Goal: Transaction & Acquisition: Purchase product/service

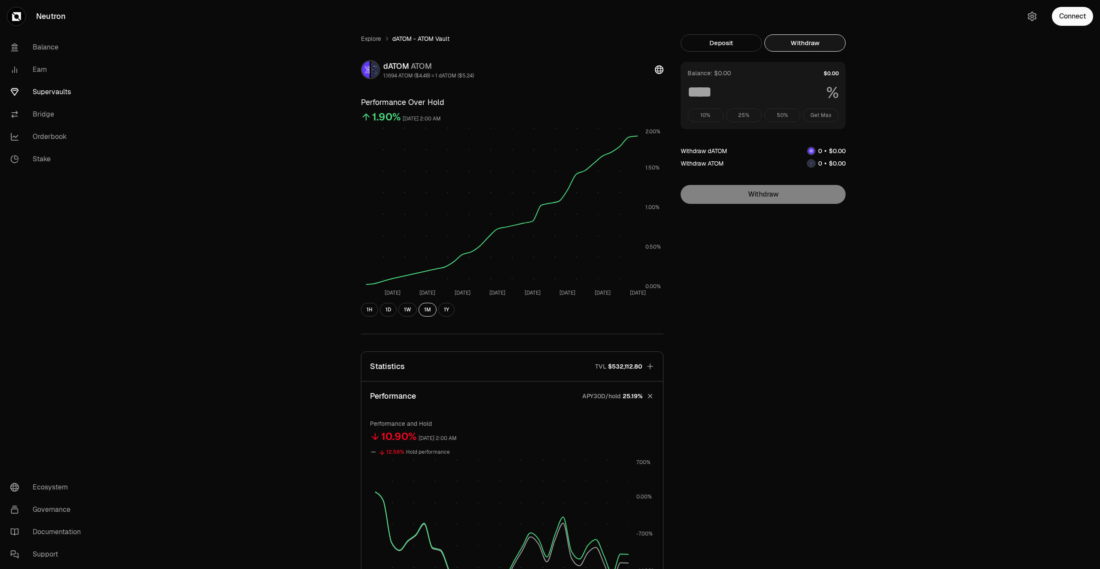
click at [62, 92] on link "Supervaults" at bounding box center [47, 92] width 89 height 22
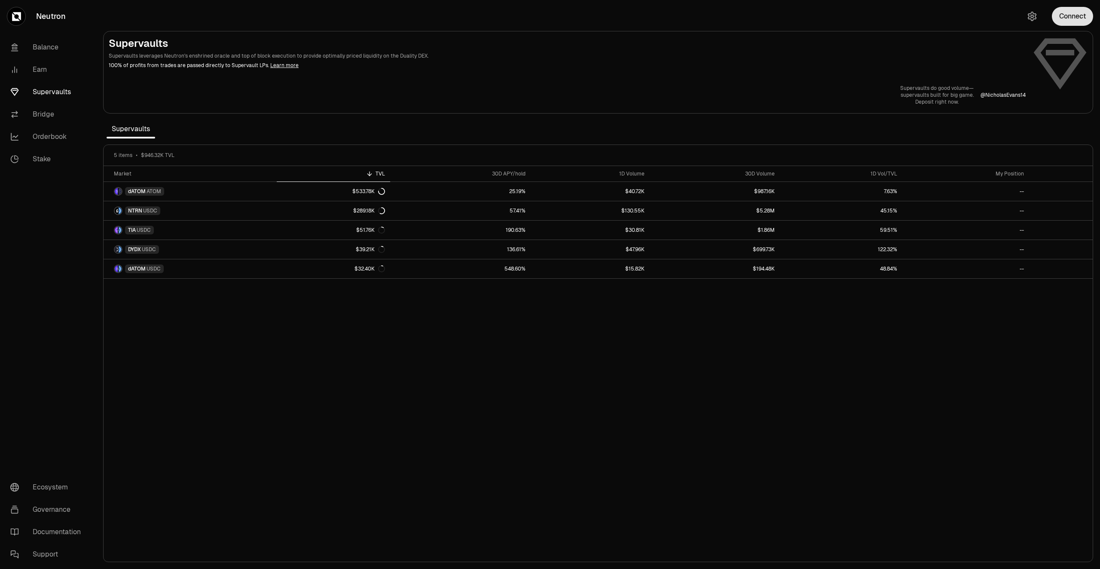
click at [1078, 21] on button "Connect" at bounding box center [1072, 16] width 41 height 19
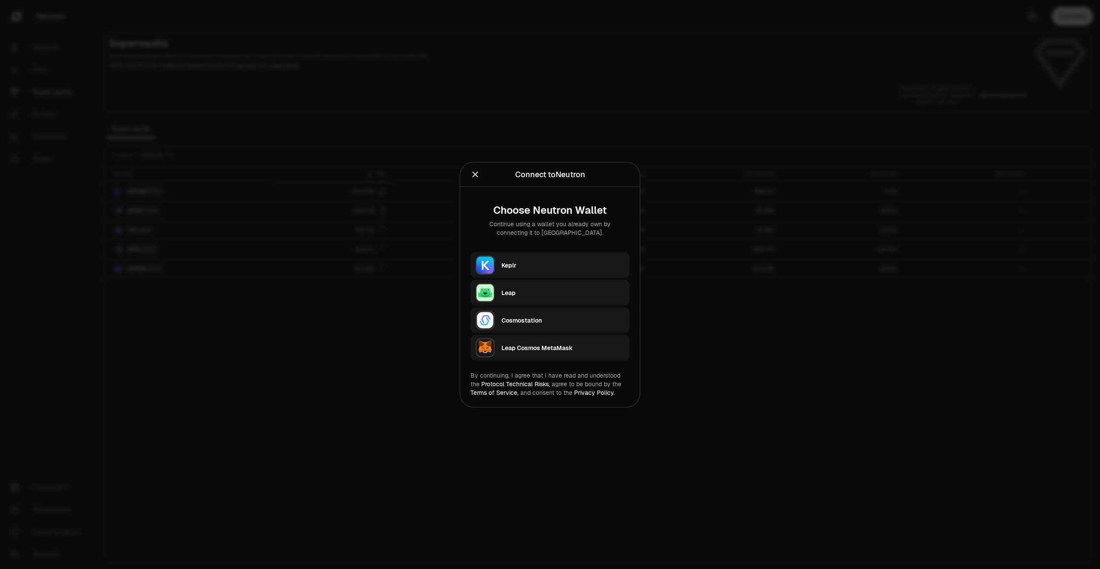
click at [512, 267] on div "Keplr" at bounding box center [563, 264] width 123 height 9
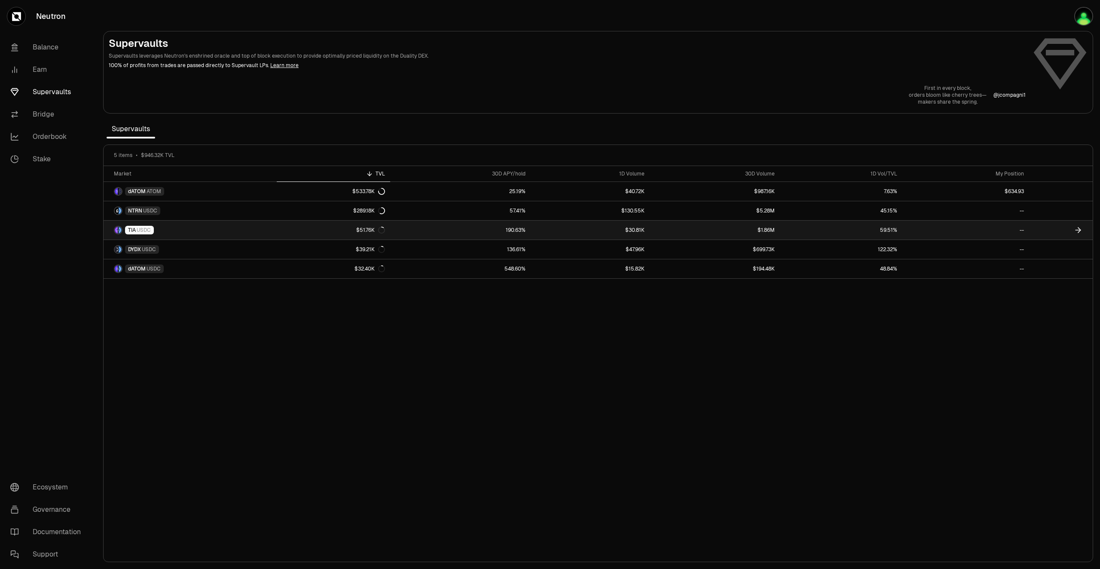
click at [1078, 229] on icon at bounding box center [1078, 230] width 9 height 9
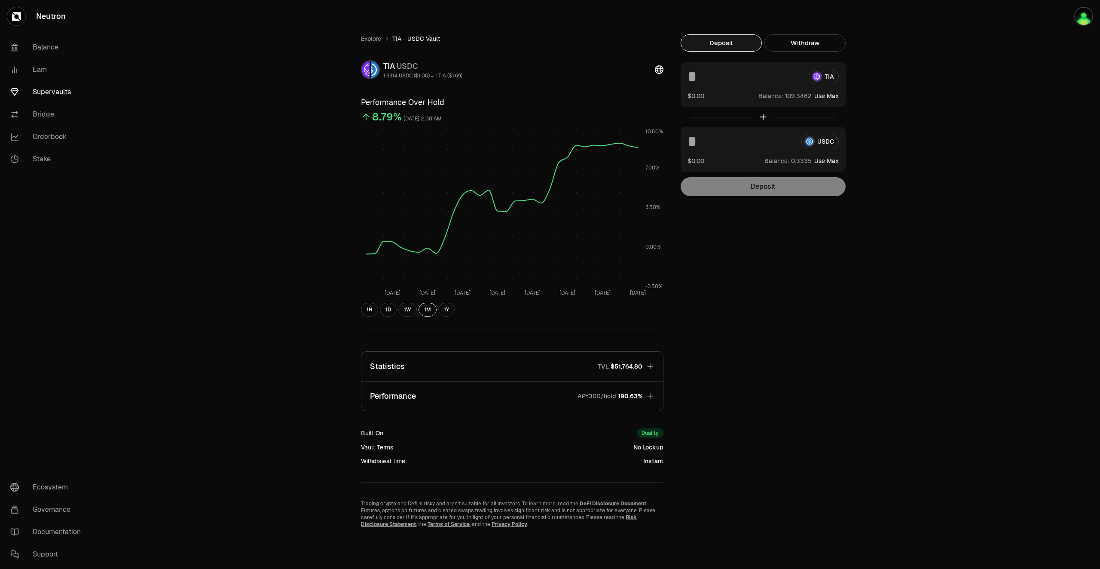
click at [833, 97] on button "Use Max" at bounding box center [826, 96] width 24 height 9
type input "**********"
click at [747, 187] on button "Deposit" at bounding box center [763, 186] width 165 height 19
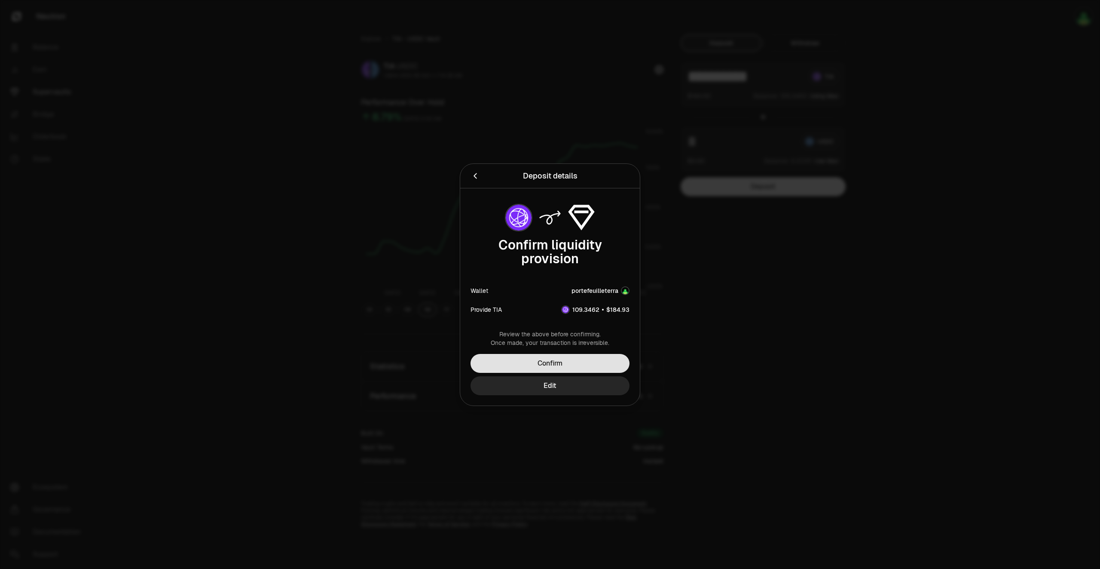
click at [583, 361] on button "Confirm" at bounding box center [550, 363] width 159 height 19
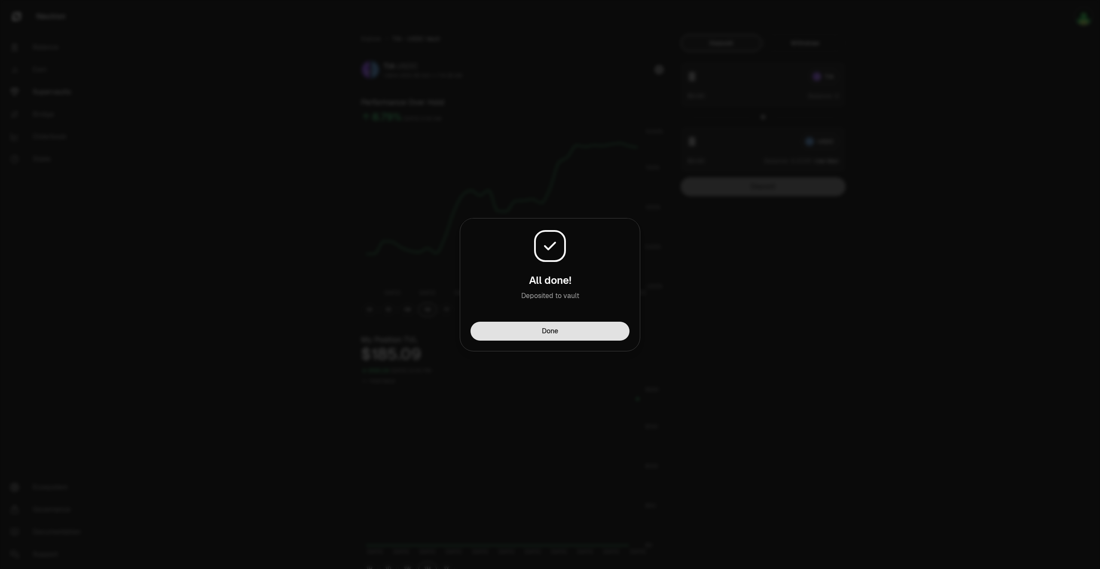
click at [550, 330] on button "Done" at bounding box center [550, 330] width 159 height 19
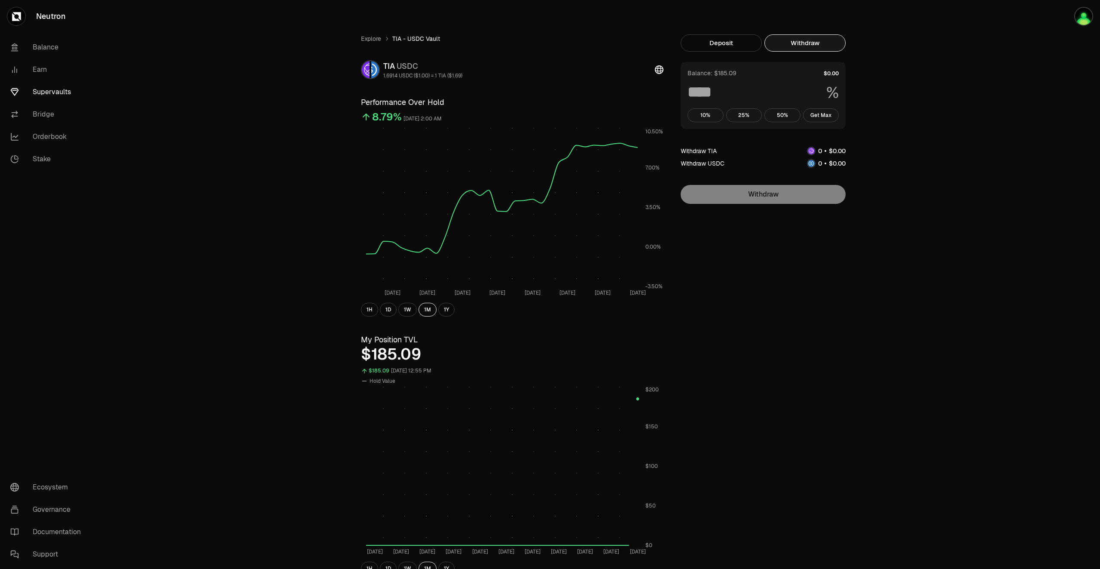
click at [793, 44] on button "Withdraw" at bounding box center [805, 42] width 81 height 17
click at [824, 114] on button "Get Max" at bounding box center [821, 115] width 36 height 14
type input "***"
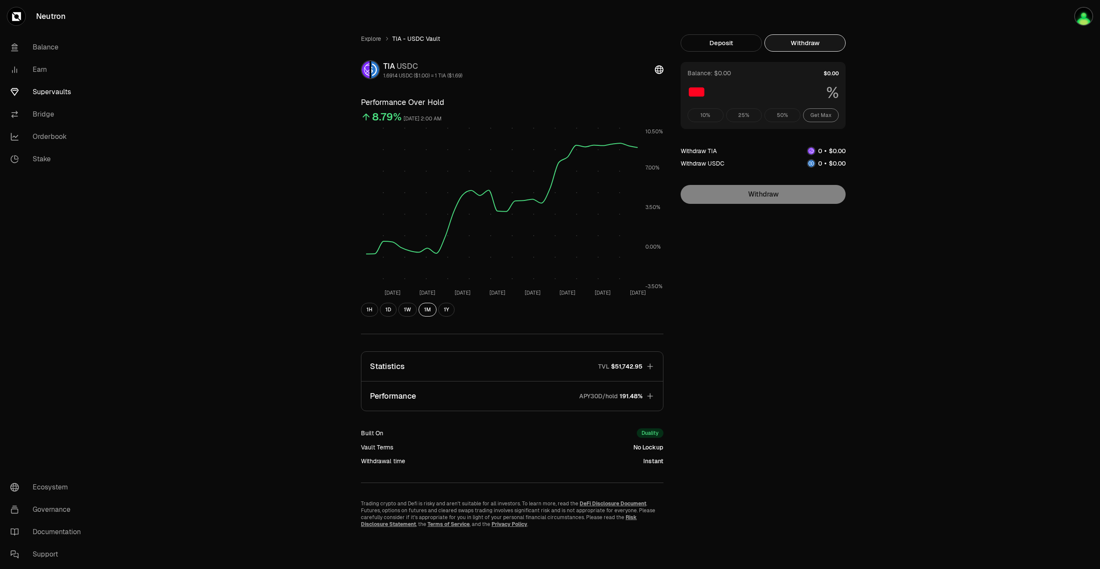
click at [575, 40] on ol "Explore TIA - USDC Vault" at bounding box center [512, 38] width 303 height 9
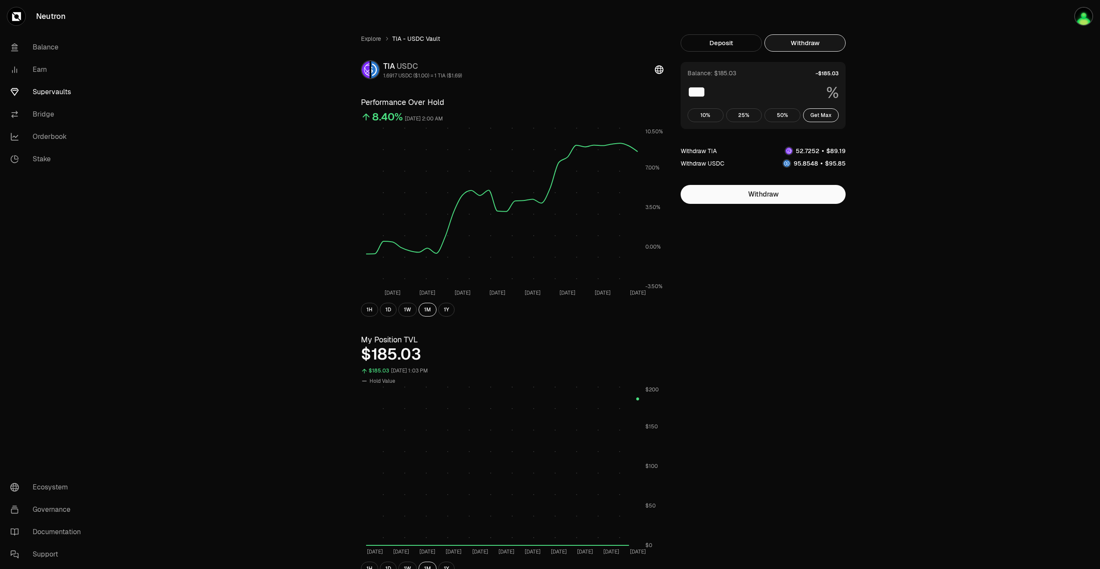
click at [55, 88] on link "Supervaults" at bounding box center [47, 92] width 89 height 22
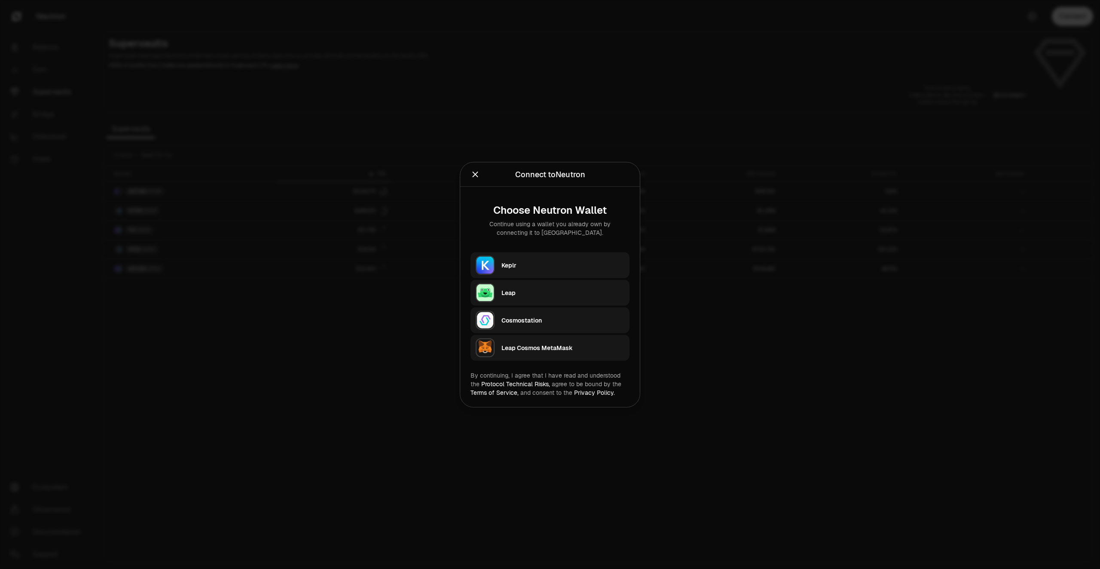
click at [557, 272] on div "Keplr" at bounding box center [566, 265] width 128 height 20
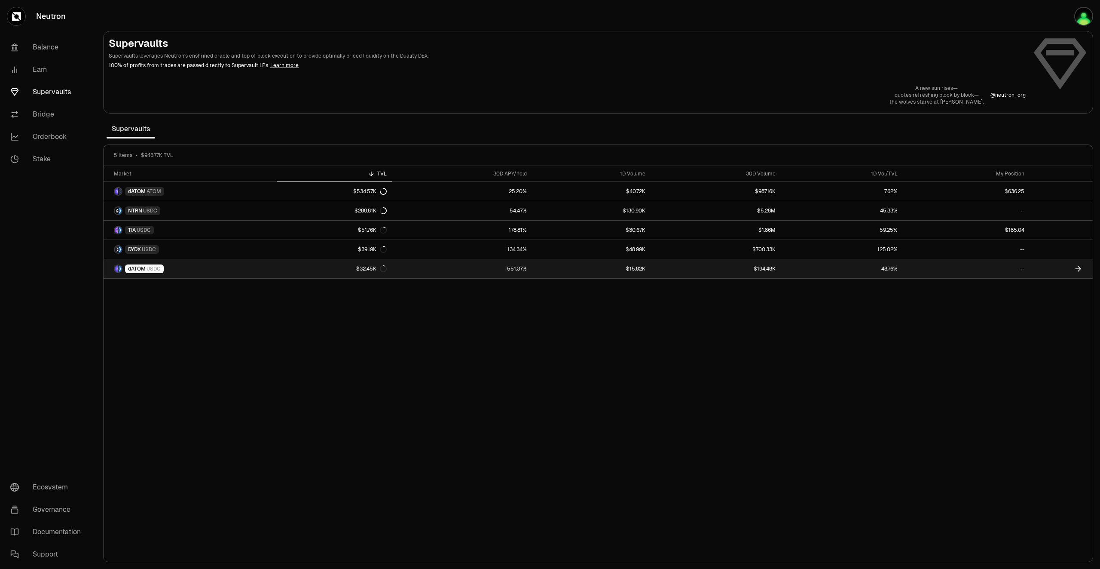
click at [1073, 269] on link at bounding box center [1061, 268] width 63 height 19
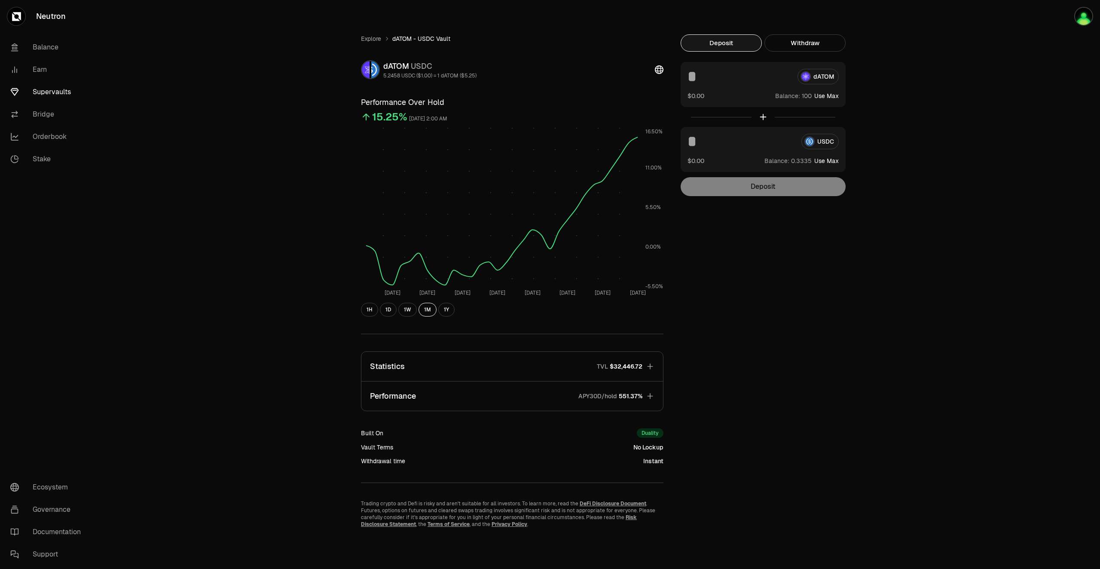
click at [834, 97] on button "Use Max" at bounding box center [826, 96] width 24 height 9
type input "*********"
click at [780, 187] on button "Deposit" at bounding box center [763, 186] width 165 height 19
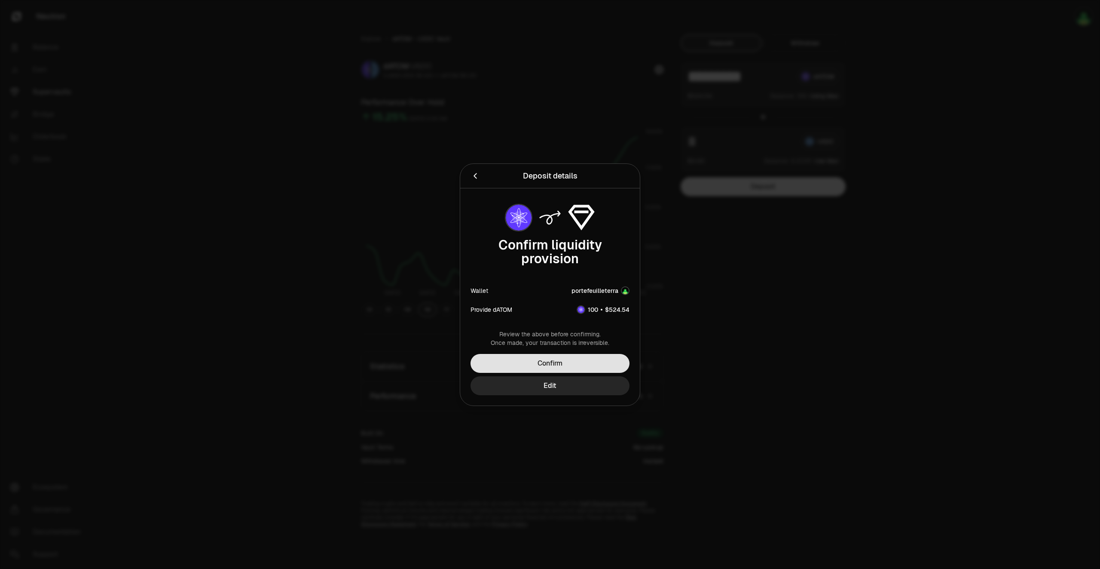
click at [576, 366] on button "Confirm" at bounding box center [550, 363] width 159 height 19
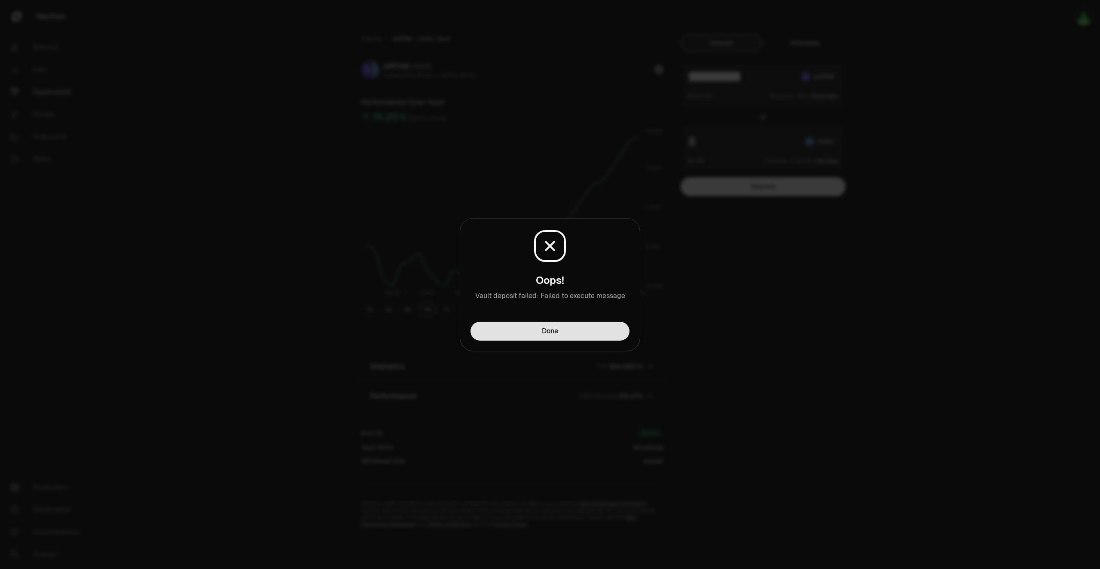
click at [579, 337] on button "Done" at bounding box center [550, 330] width 159 height 19
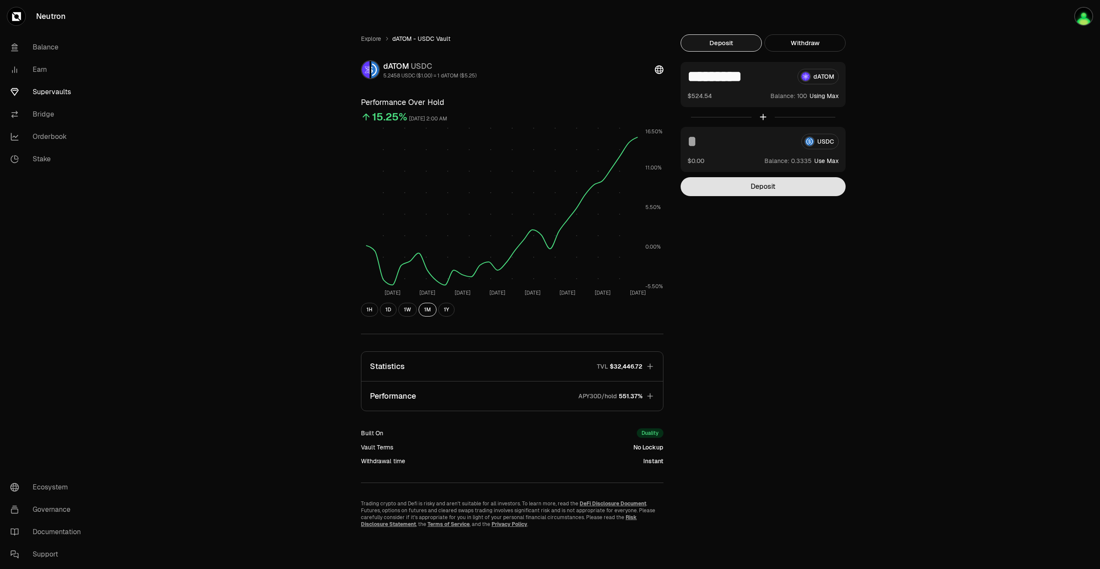
click at [788, 187] on button "Deposit" at bounding box center [763, 186] width 165 height 19
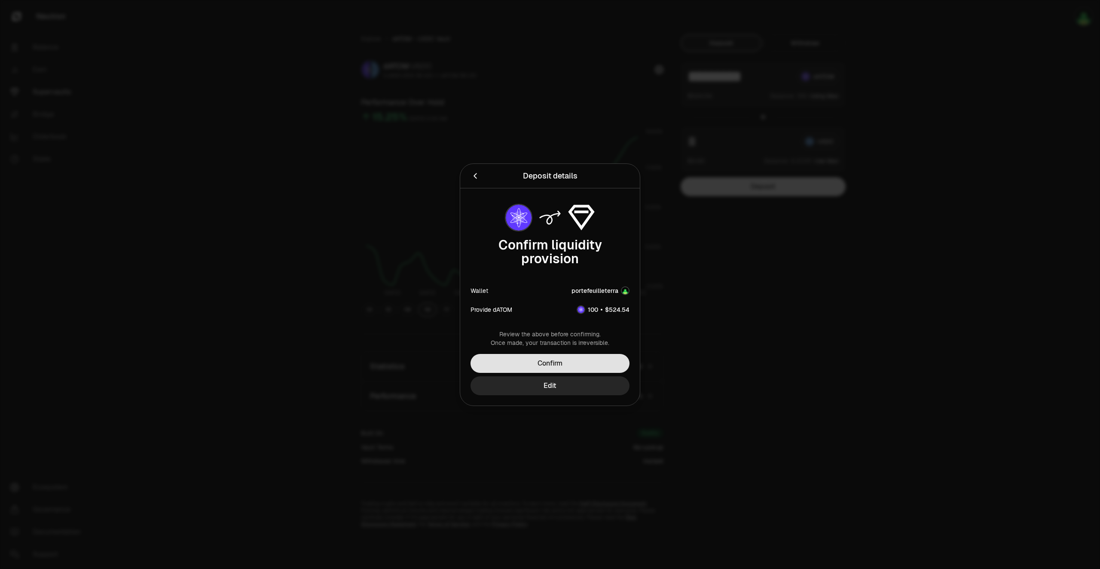
click at [552, 360] on button "Confirm" at bounding box center [550, 363] width 159 height 19
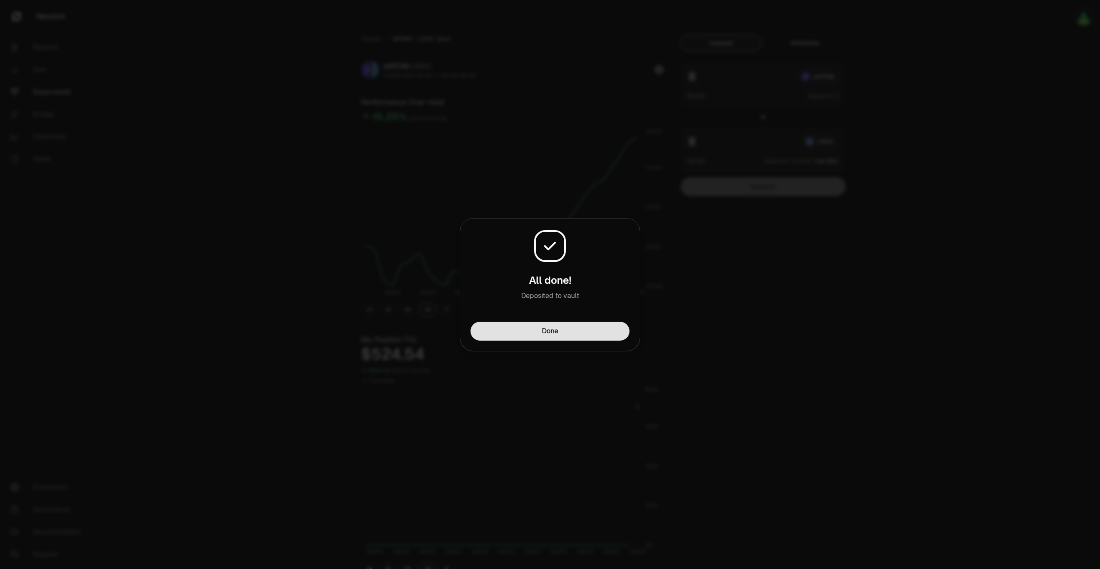
click at [564, 331] on button "Done" at bounding box center [550, 330] width 159 height 19
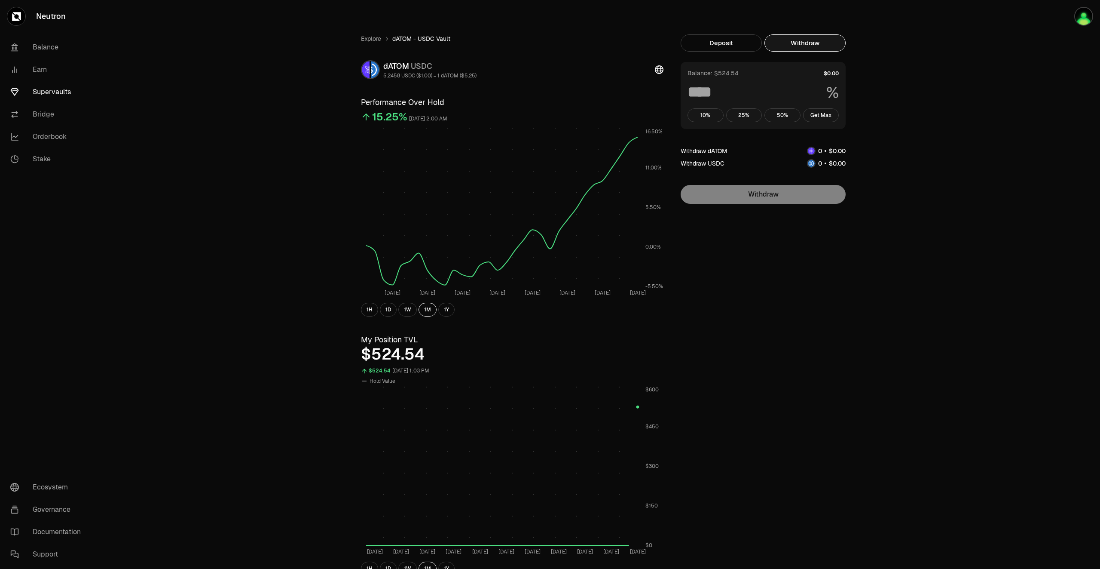
click at [823, 43] on button "Withdraw" at bounding box center [805, 42] width 81 height 17
click at [831, 112] on button "Get Max" at bounding box center [821, 115] width 36 height 14
type input "***"
click at [60, 90] on link "Supervaults" at bounding box center [47, 92] width 89 height 22
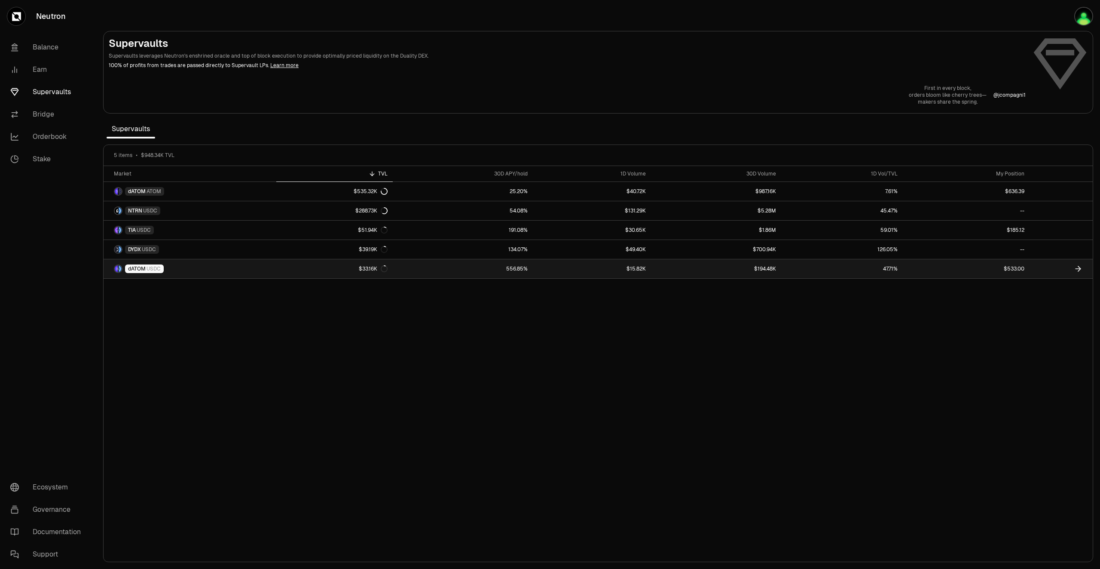
click at [1048, 267] on link at bounding box center [1061, 268] width 63 height 19
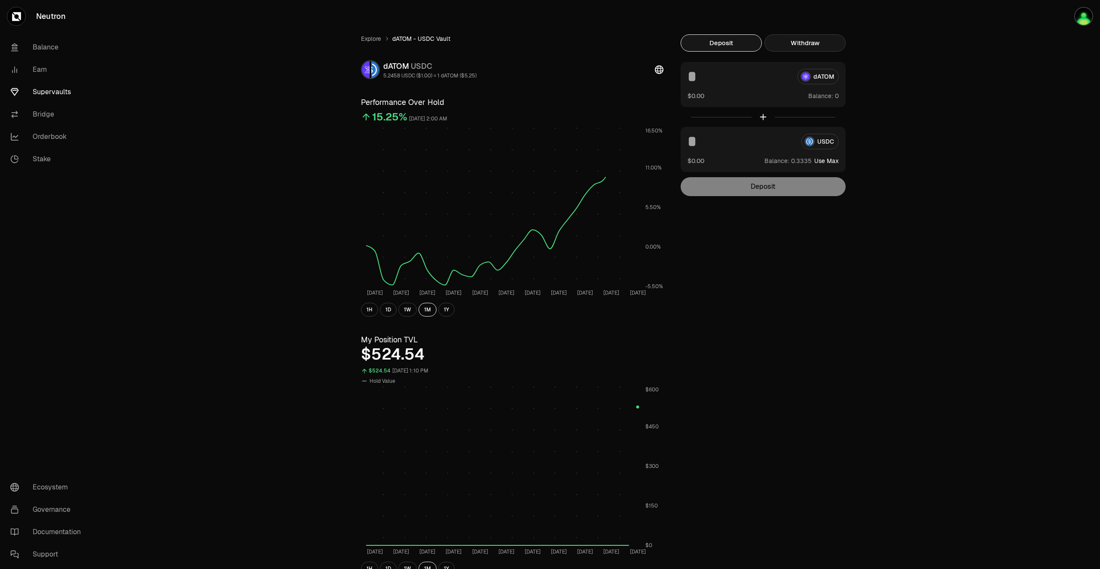
click at [817, 43] on button "Withdraw" at bounding box center [805, 42] width 81 height 17
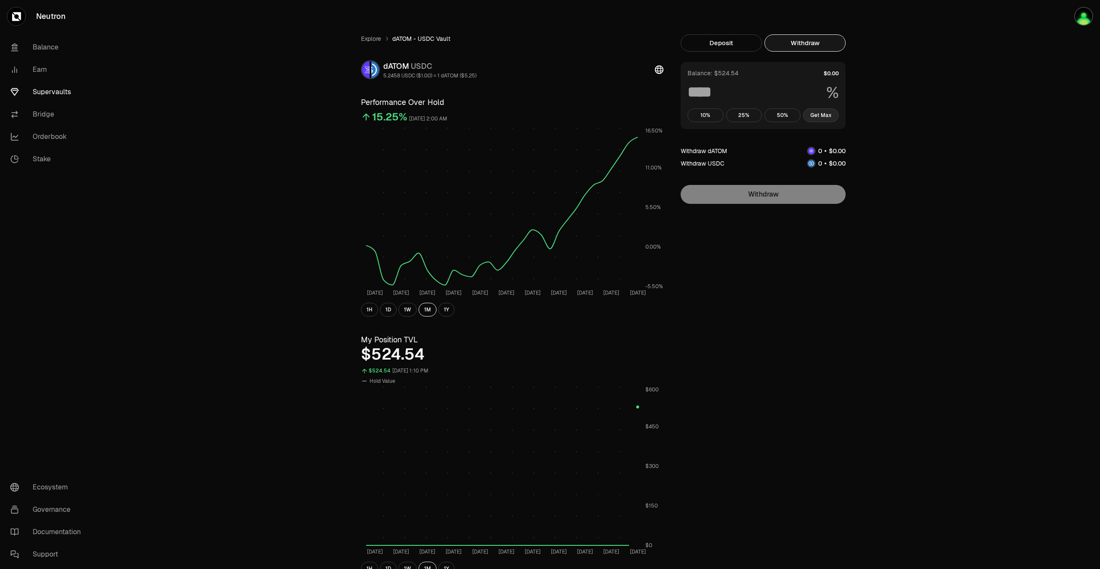
click at [829, 116] on button "Get Max" at bounding box center [821, 115] width 36 height 14
type input "***"
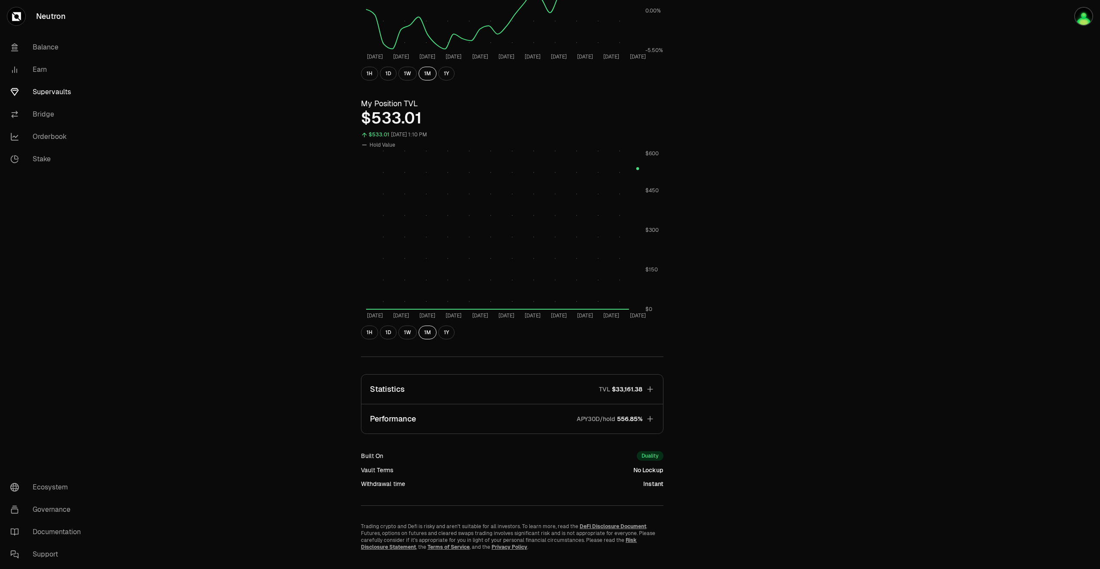
scroll to position [252, 0]
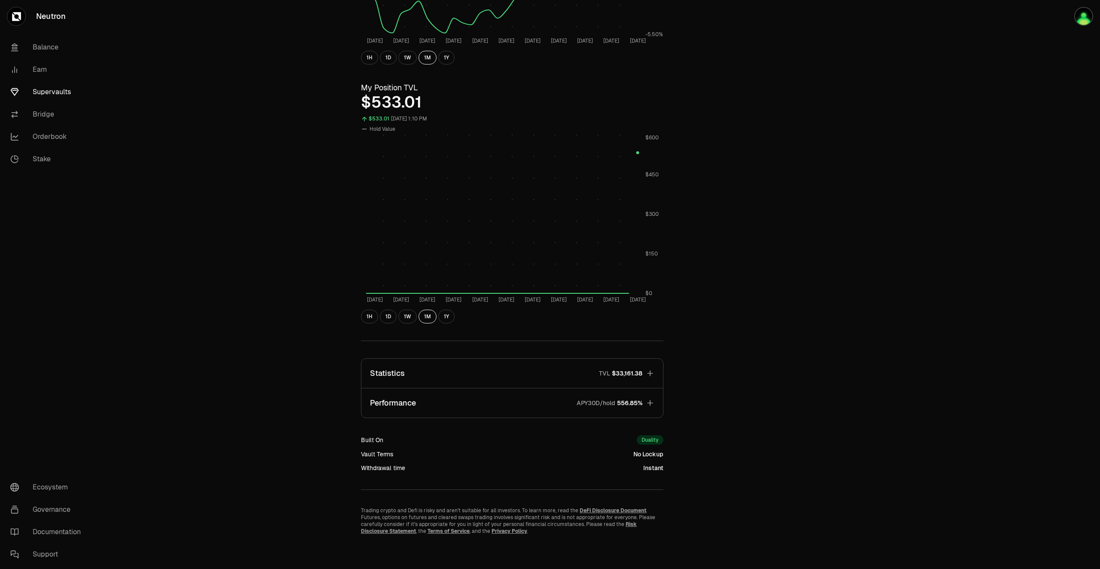
click at [649, 409] on button "Performance APY30D/hold 556.85%" at bounding box center [512, 402] width 302 height 29
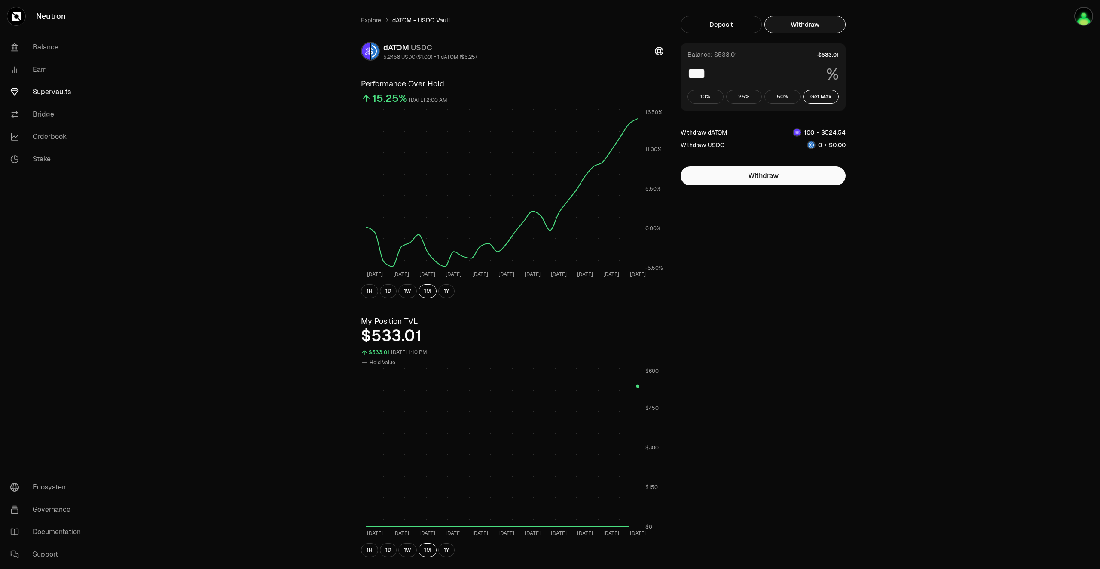
scroll to position [0, 0]
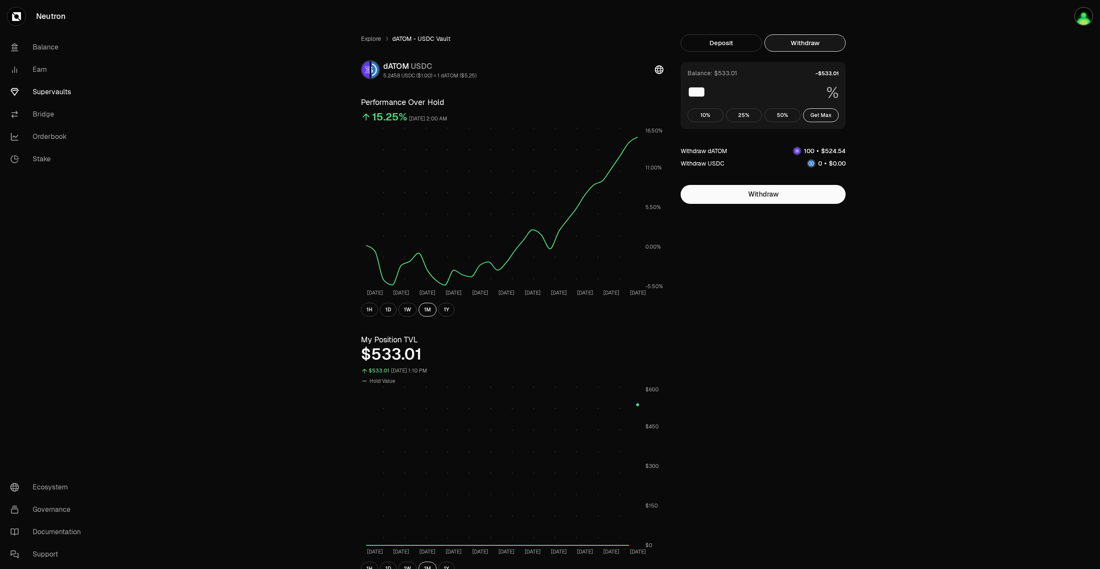
click at [49, 90] on link "Supervaults" at bounding box center [47, 92] width 89 height 22
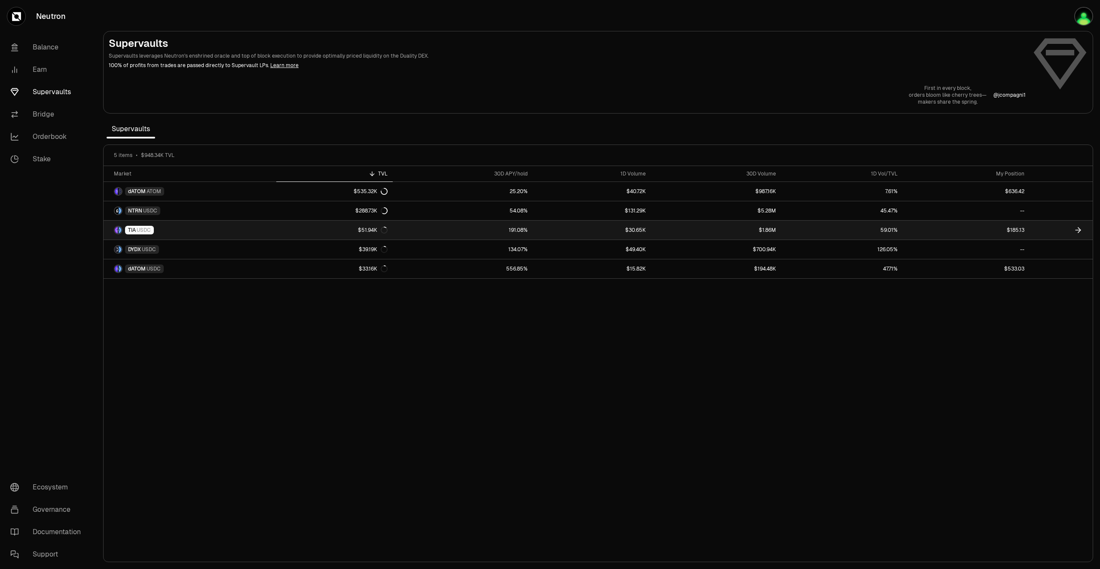
click at [275, 236] on link "TIA USDC" at bounding box center [190, 229] width 173 height 19
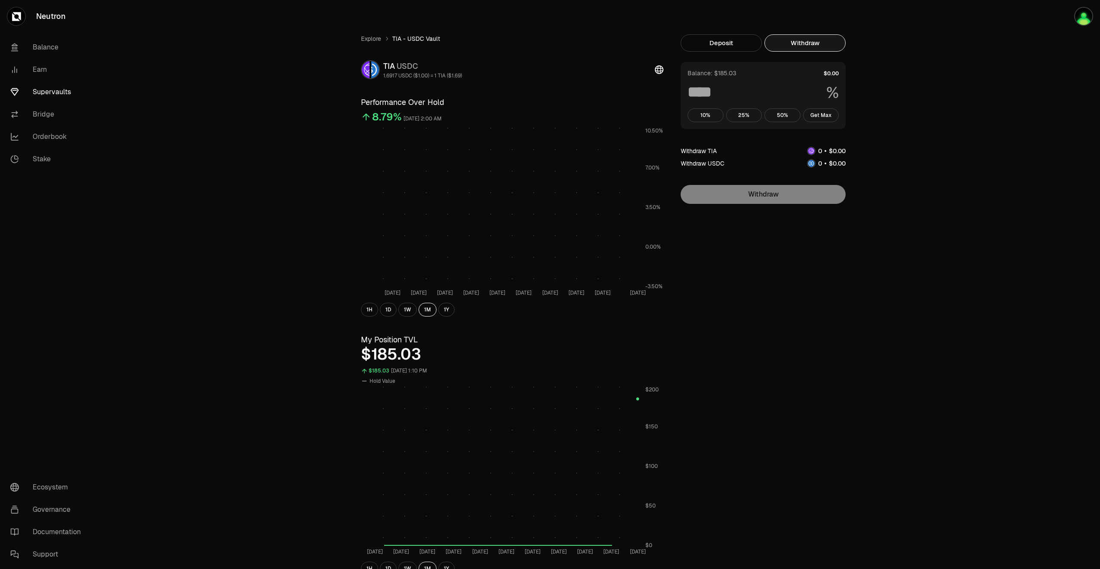
click at [814, 46] on button "Withdraw" at bounding box center [805, 42] width 81 height 17
click at [829, 116] on button "Get Max" at bounding box center [821, 115] width 36 height 14
type input "***"
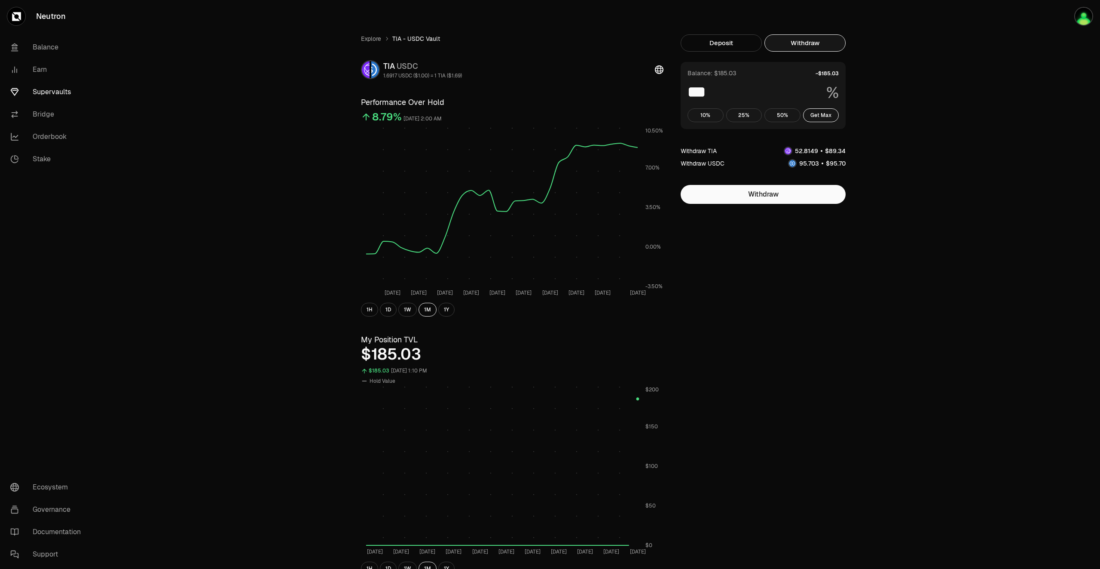
click at [64, 95] on link "Supervaults" at bounding box center [47, 92] width 89 height 22
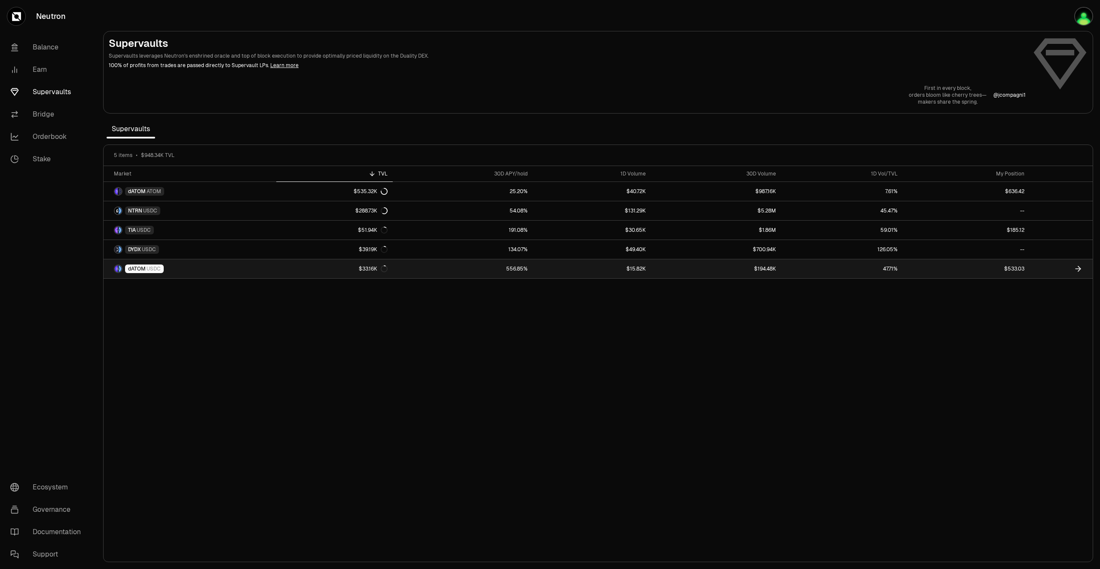
click at [129, 269] on span "dATOM" at bounding box center [137, 268] width 18 height 7
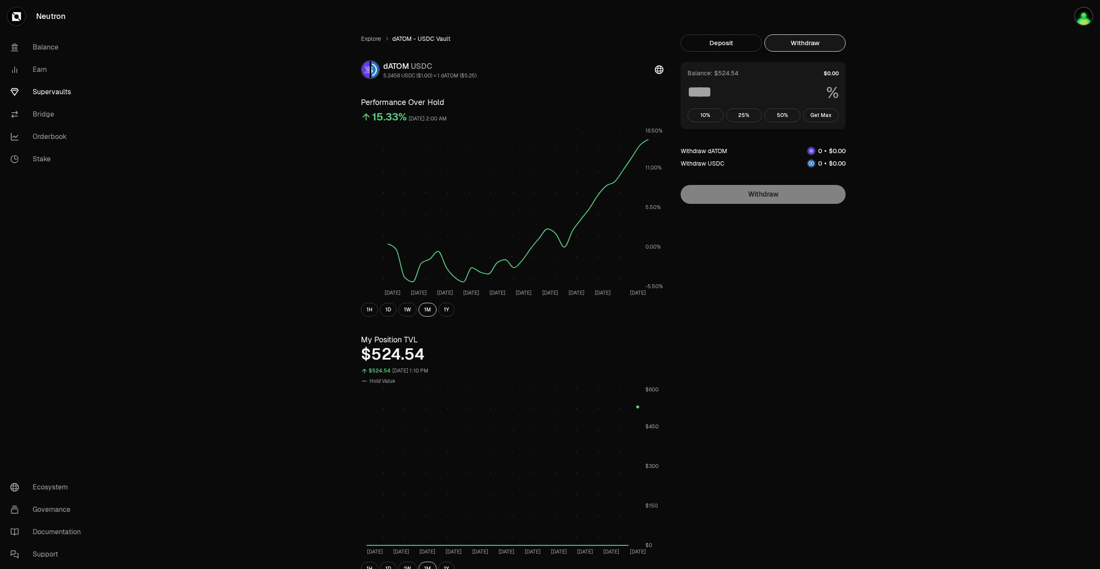
click at [821, 46] on button "Withdraw" at bounding box center [805, 42] width 81 height 17
click at [817, 117] on button "Get Max" at bounding box center [821, 115] width 36 height 14
type input "***"
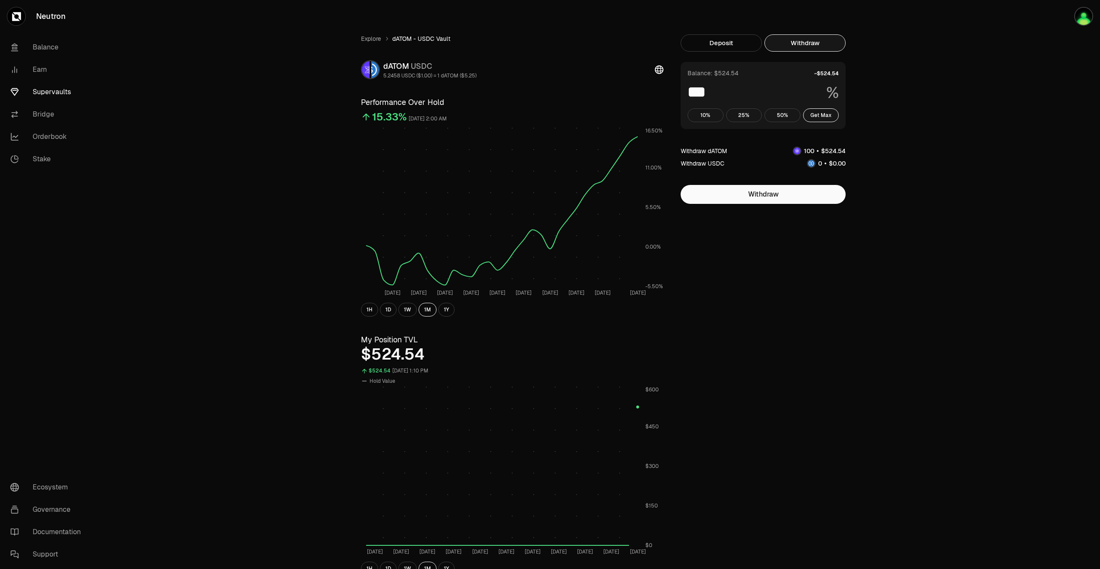
click at [52, 95] on link "Supervaults" at bounding box center [47, 92] width 89 height 22
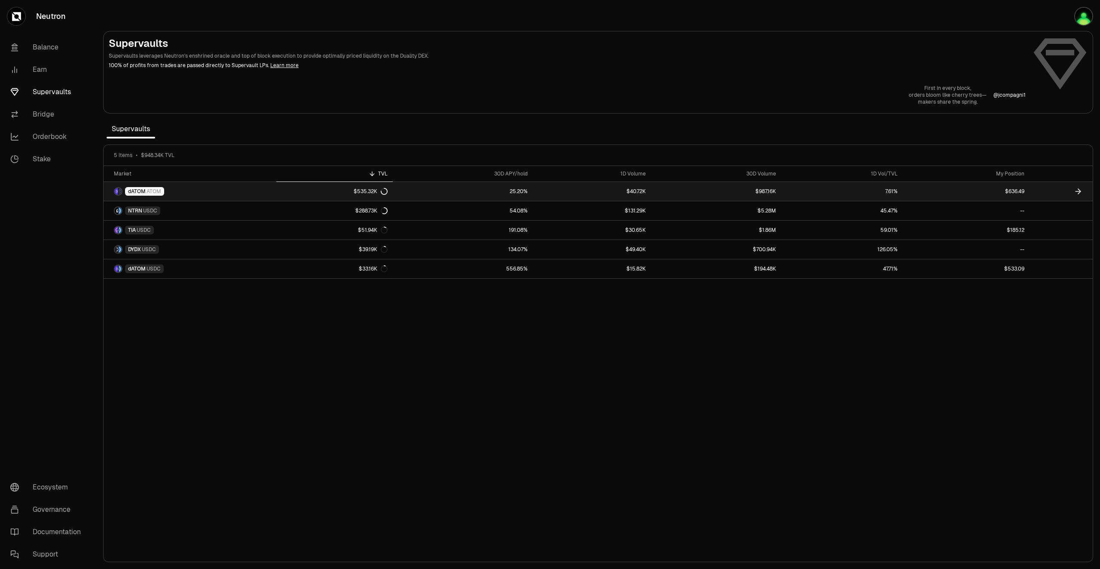
click at [187, 191] on link "dATOM ATOM" at bounding box center [190, 191] width 173 height 19
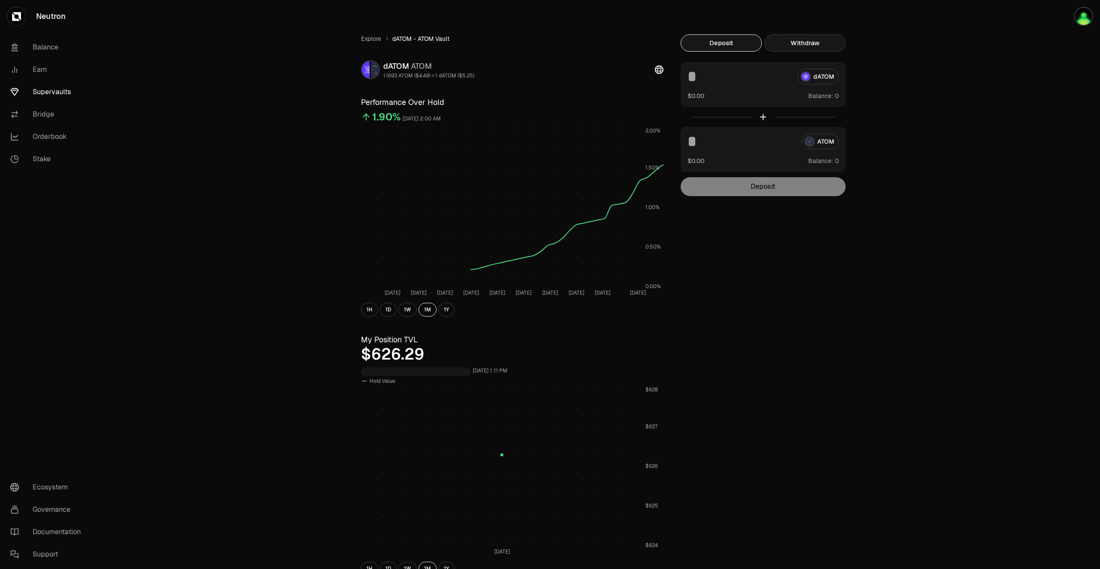
click at [821, 40] on button "Withdraw" at bounding box center [805, 42] width 81 height 17
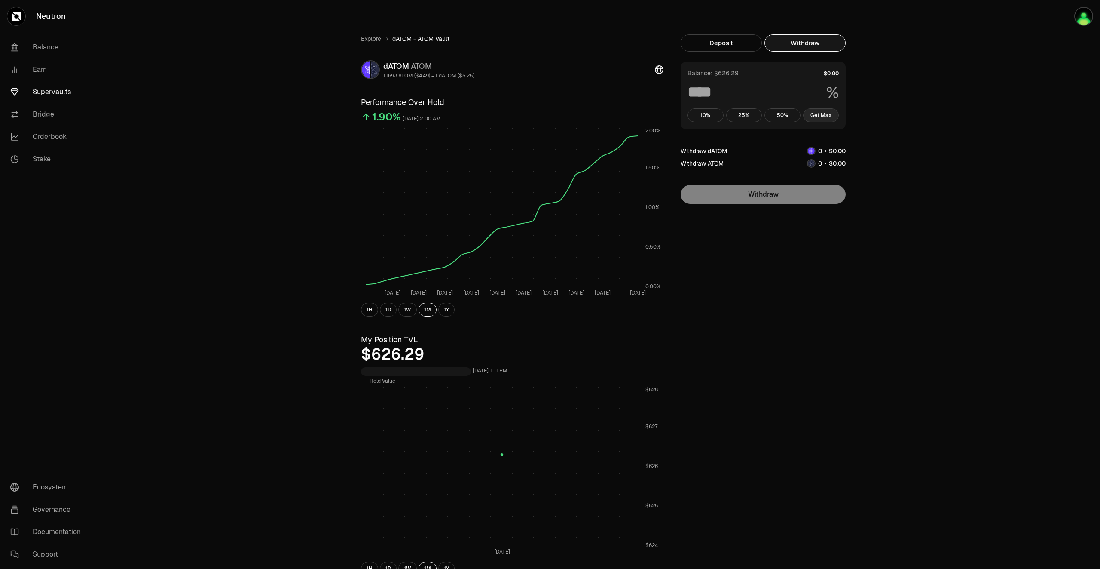
click at [825, 116] on button "Get Max" at bounding box center [821, 115] width 36 height 14
type input "***"
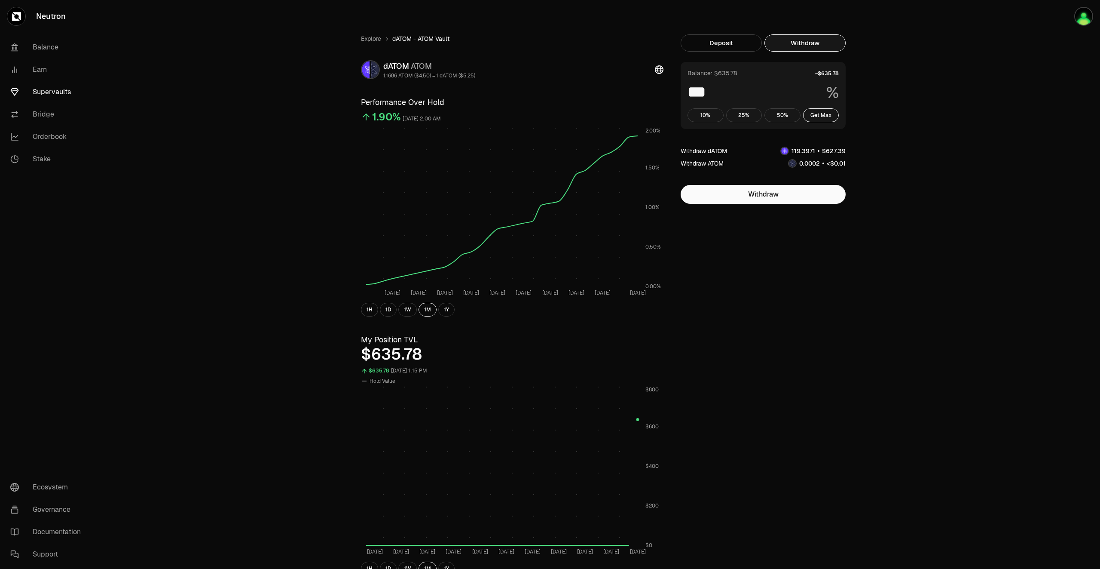
click at [49, 89] on link "Supervaults" at bounding box center [47, 92] width 89 height 22
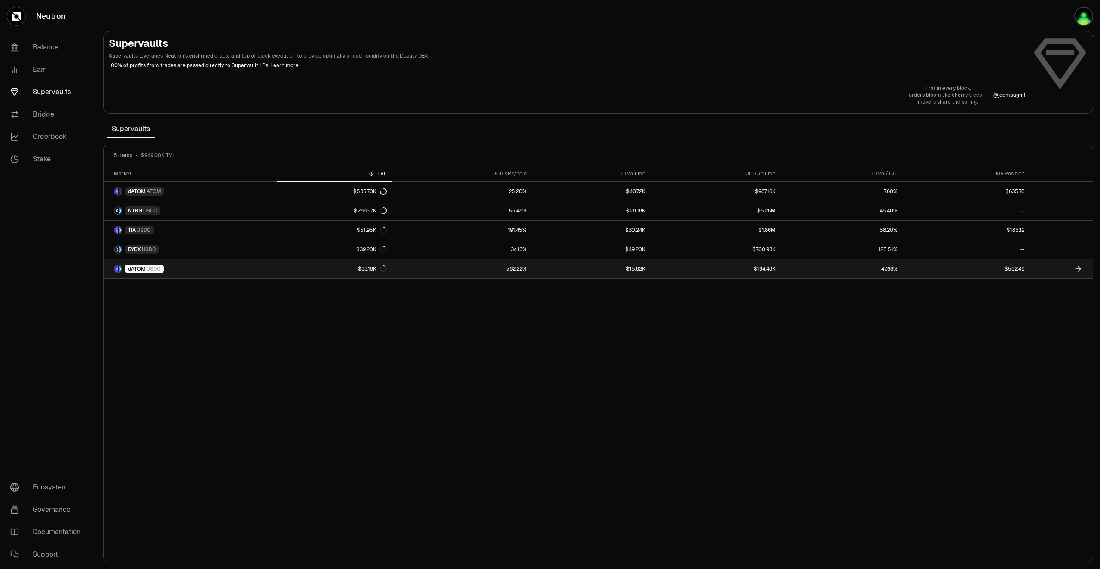
click at [306, 272] on link "$33.18K" at bounding box center [334, 268] width 115 height 19
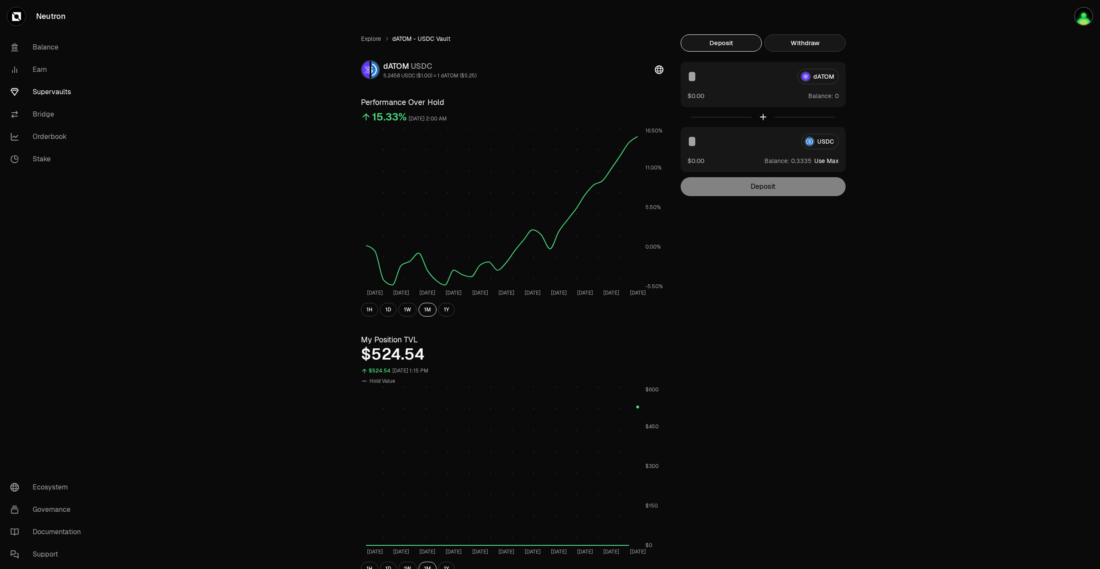
click at [816, 50] on button "Withdraw" at bounding box center [805, 42] width 81 height 17
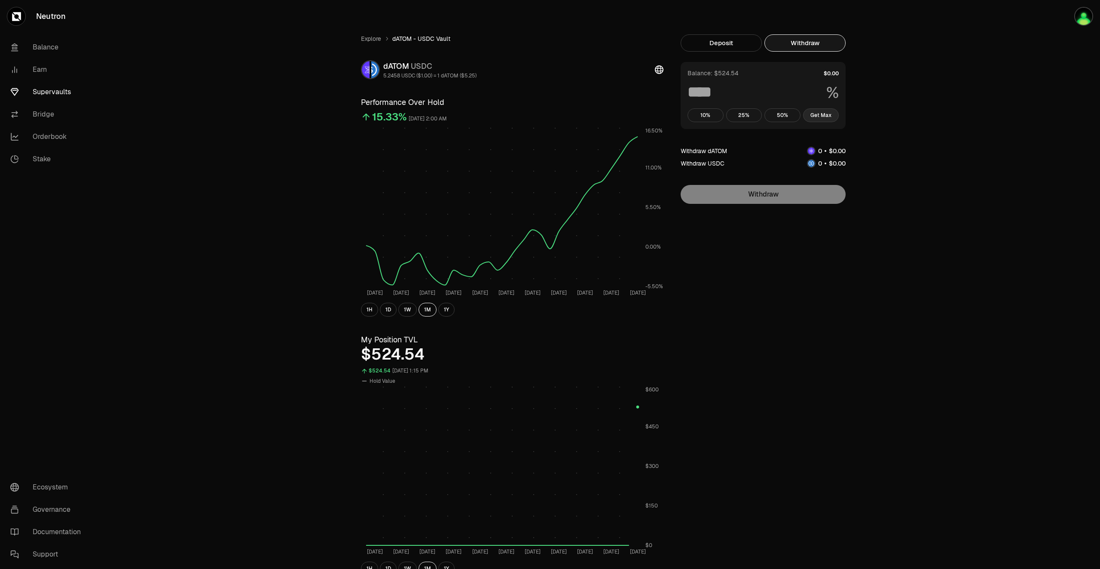
click at [826, 113] on button "Get Max" at bounding box center [821, 115] width 36 height 14
type input "***"
click at [49, 15] on link "Neutron" at bounding box center [48, 16] width 96 height 33
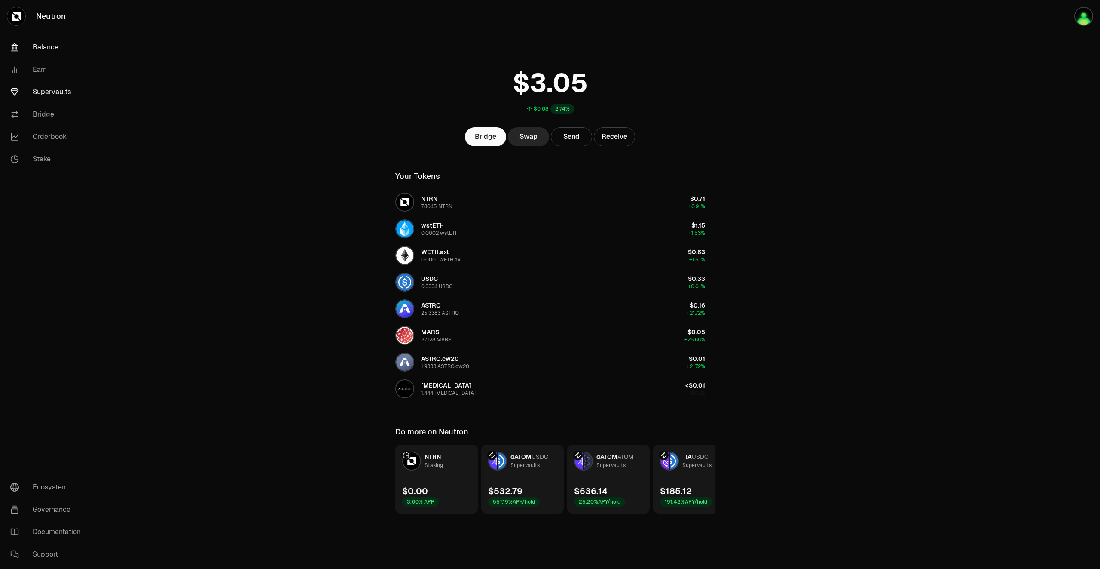
click at [51, 93] on link "Supervaults" at bounding box center [47, 92] width 89 height 22
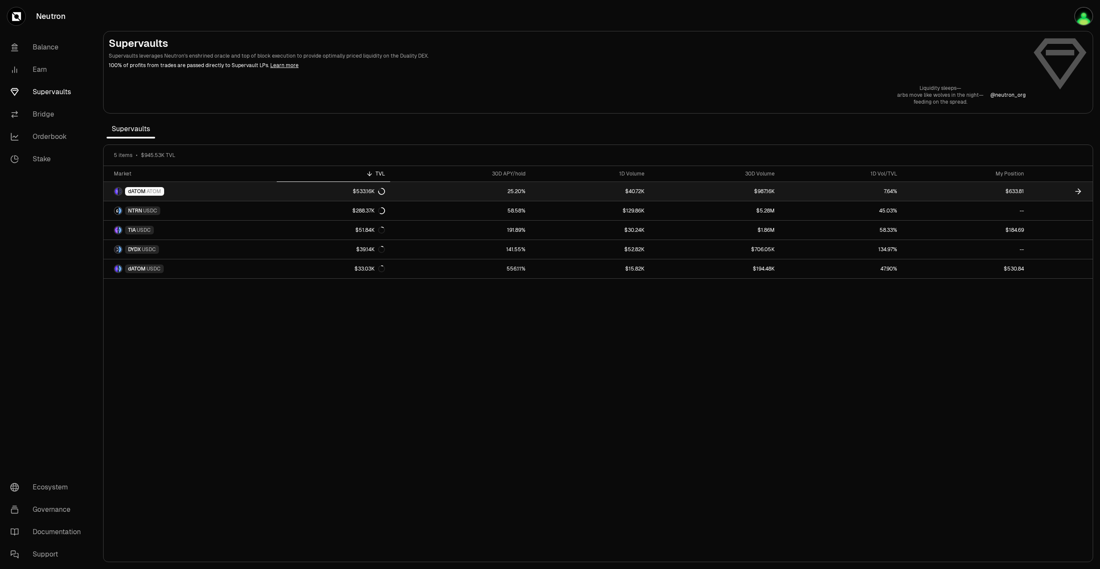
click at [138, 191] on span "dATOM" at bounding box center [137, 191] width 18 height 7
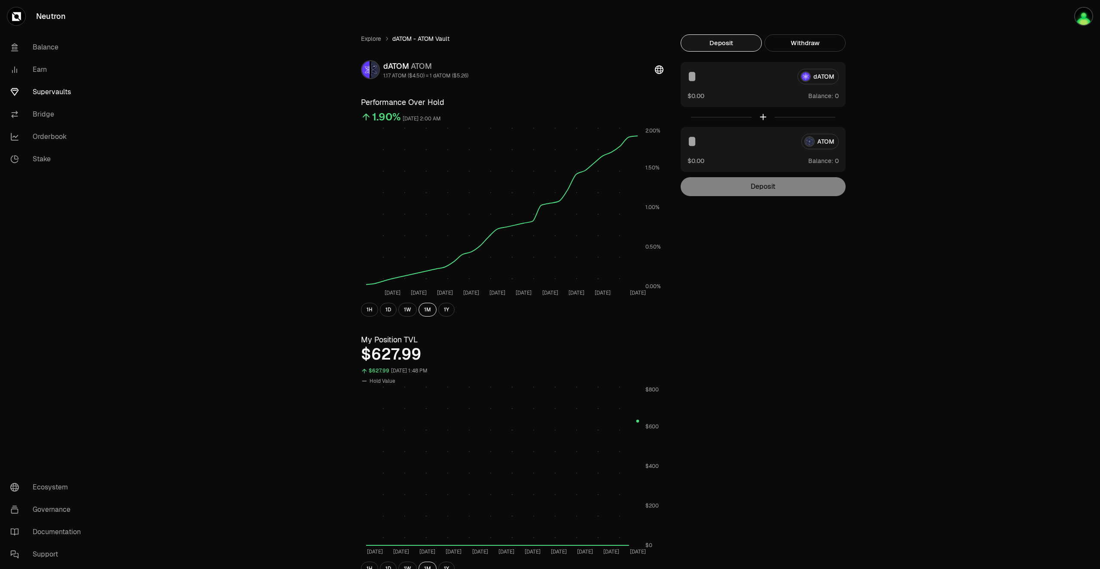
click at [633, 288] on icon "Jul 24 Jul 27 Jul 30 Aug 2 Aug 5 Aug 8 Aug 11 Aug 14 Aug 17 Aug 21 0.00% 0.50% …" at bounding box center [512, 212] width 303 height 170
click at [629, 287] on rect at bounding box center [502, 207] width 272 height 160
drag, startPoint x: 629, startPoint y: 287, endPoint x: 616, endPoint y: 290, distance: 13.2
click at [616, 290] on icon "Jul 24 Jul 27 Jul 30 Aug 2 Aug 5 Aug 8 Aug 11 Aug 14 Aug 17 Aug 21 0.00% 0.50% …" at bounding box center [512, 212] width 303 height 170
click at [373, 309] on button "1H" at bounding box center [369, 310] width 17 height 14
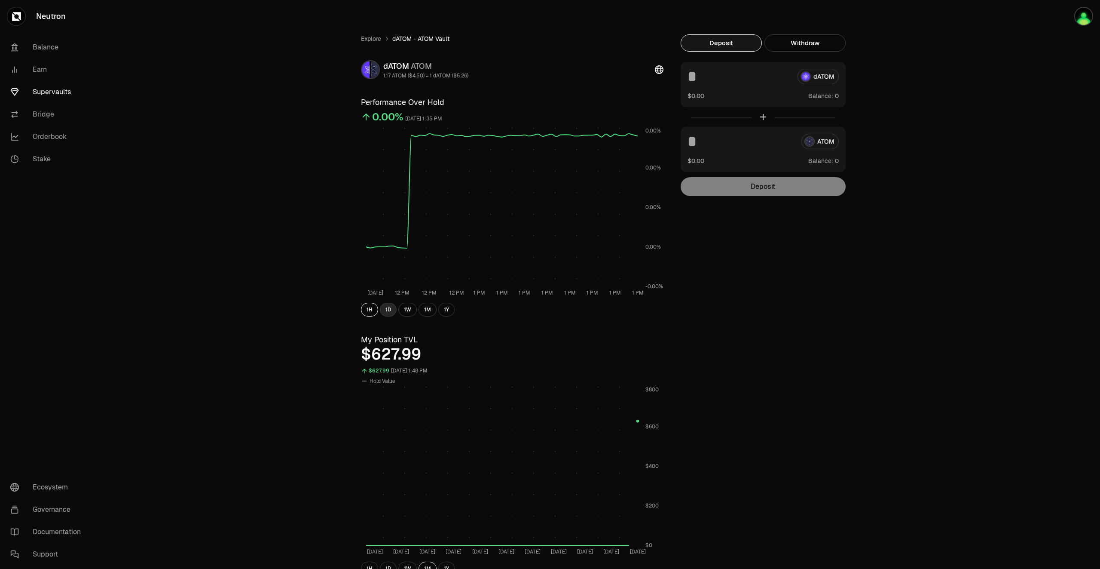
click at [391, 310] on button "1D" at bounding box center [388, 310] width 17 height 14
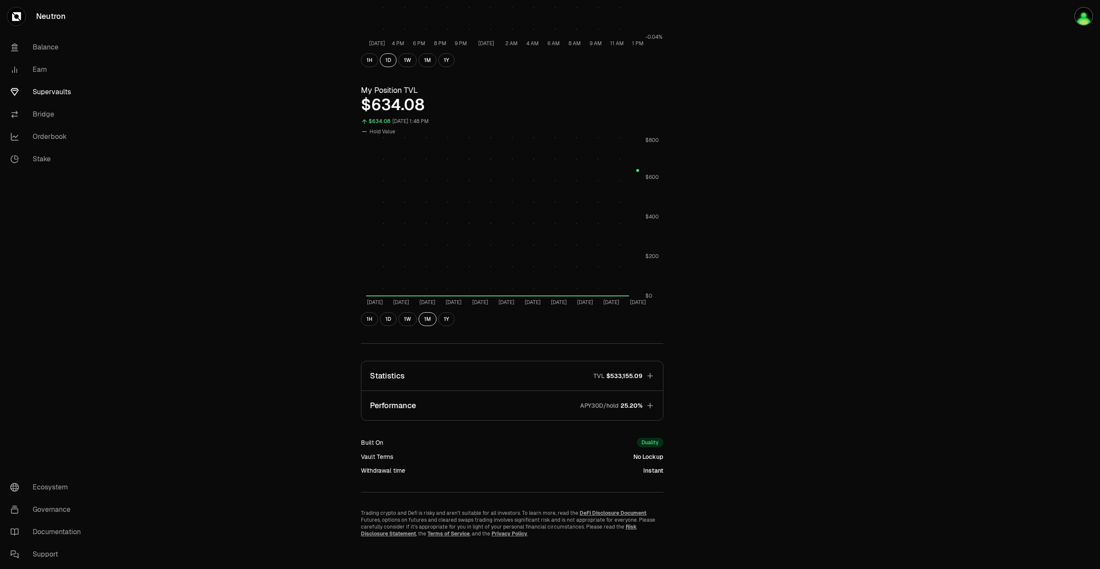
scroll to position [252, 0]
click at [645, 403] on button "Performance APY30D/hold 25.20%" at bounding box center [512, 402] width 302 height 29
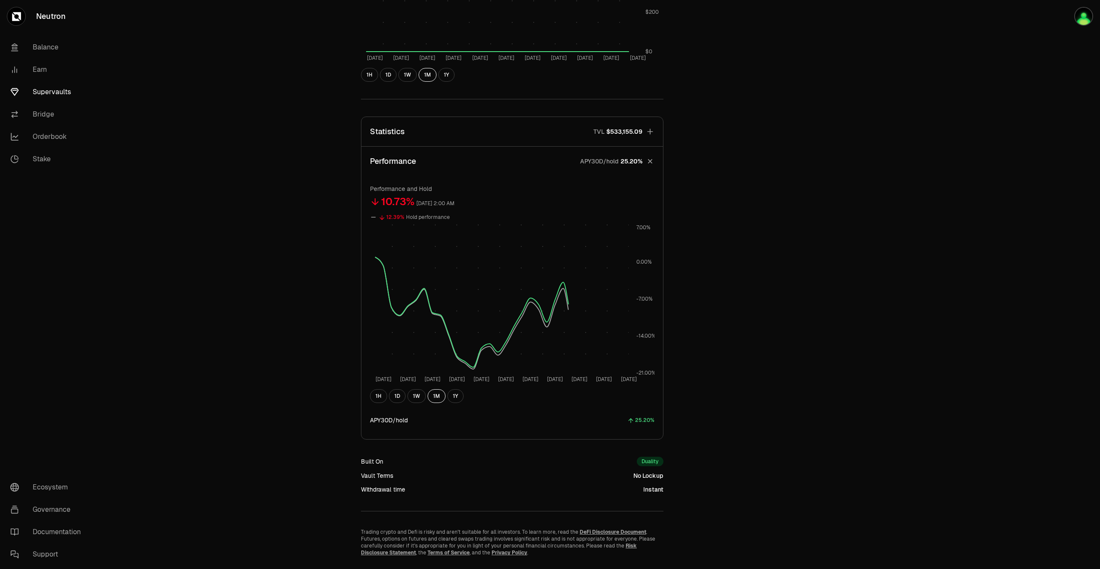
scroll to position [515, 0]
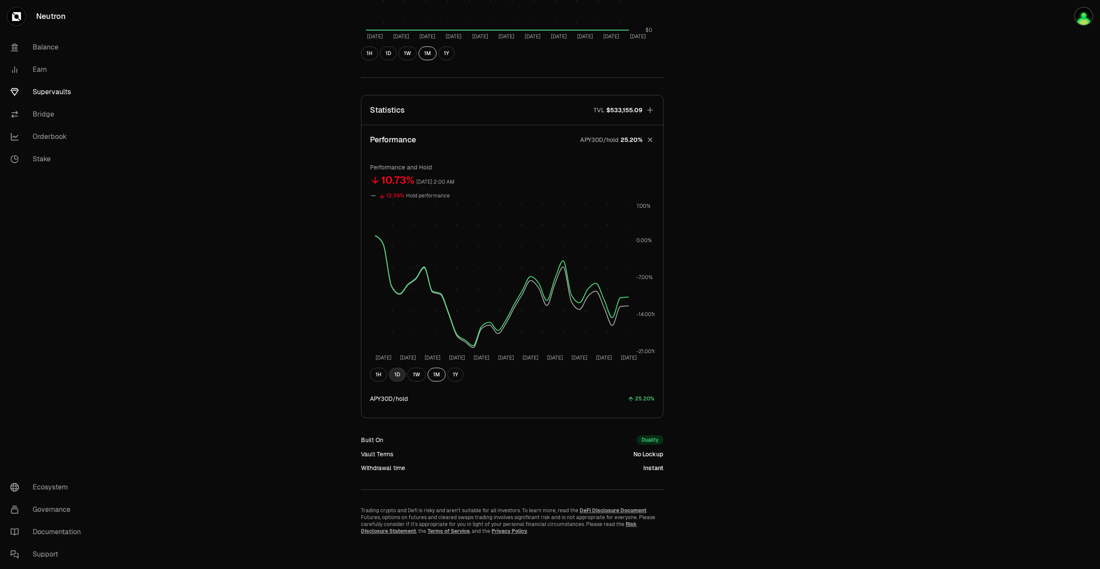
click at [400, 375] on button "1D" at bounding box center [397, 374] width 17 height 14
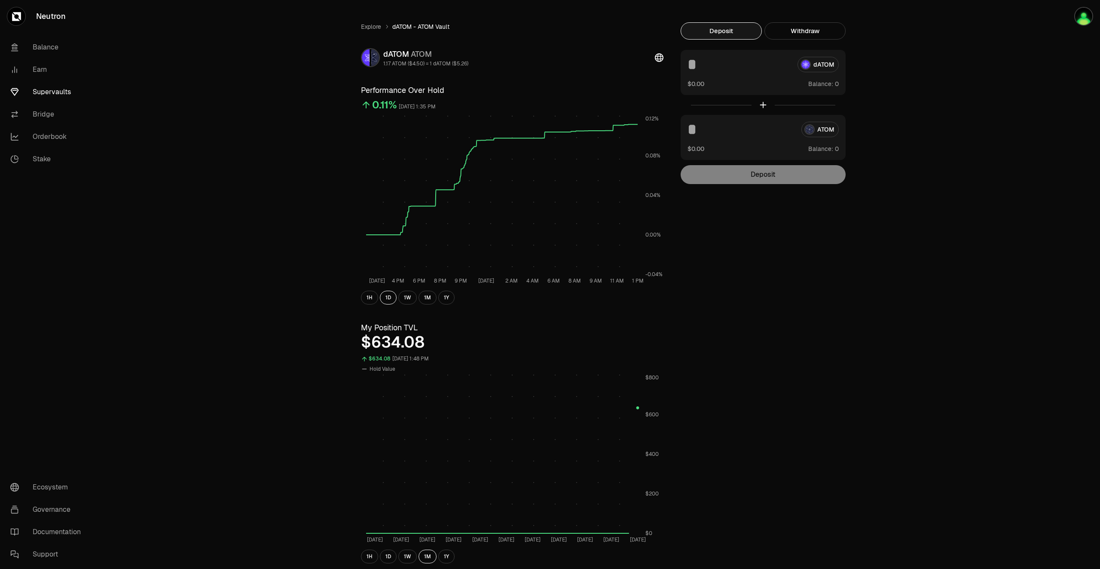
scroll to position [0, 0]
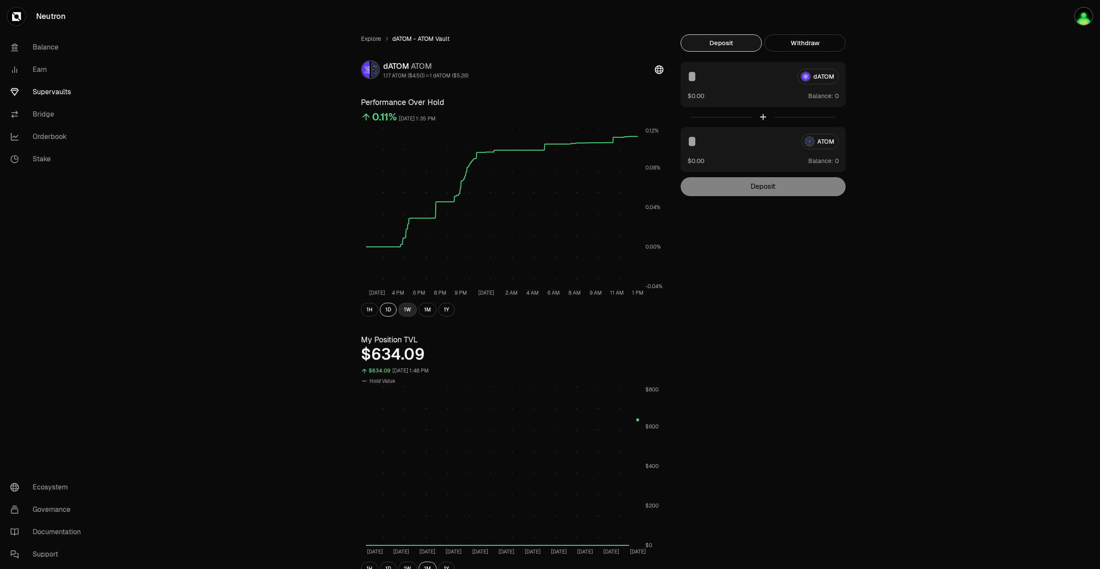
click at [415, 308] on button "1W" at bounding box center [407, 310] width 18 height 14
click at [45, 87] on link "Supervaults" at bounding box center [47, 92] width 89 height 22
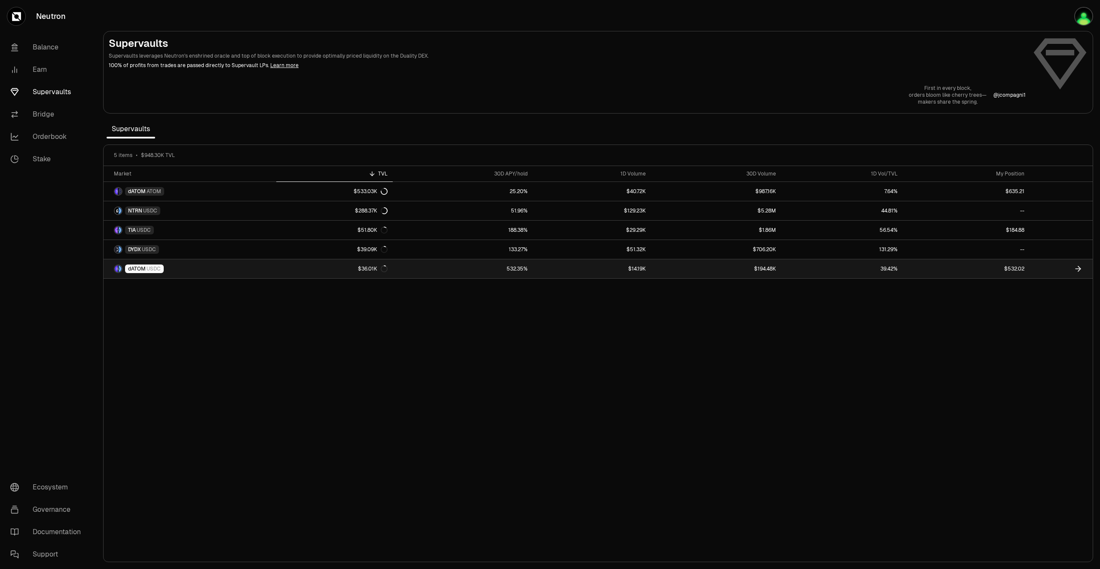
click at [582, 269] on link "$14.19K" at bounding box center [592, 268] width 119 height 19
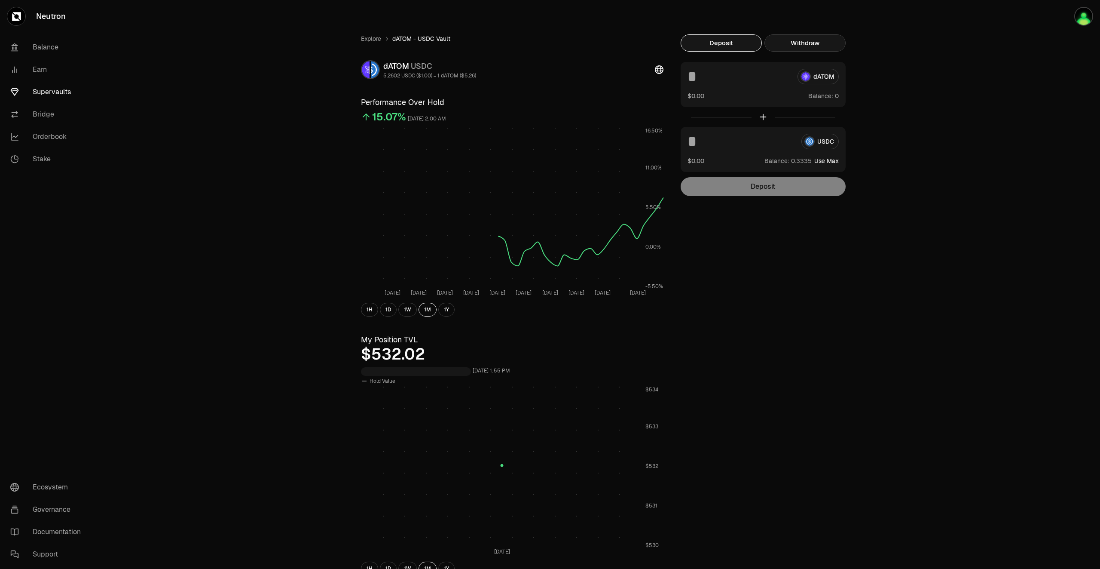
click at [801, 40] on button "Withdraw" at bounding box center [805, 42] width 81 height 17
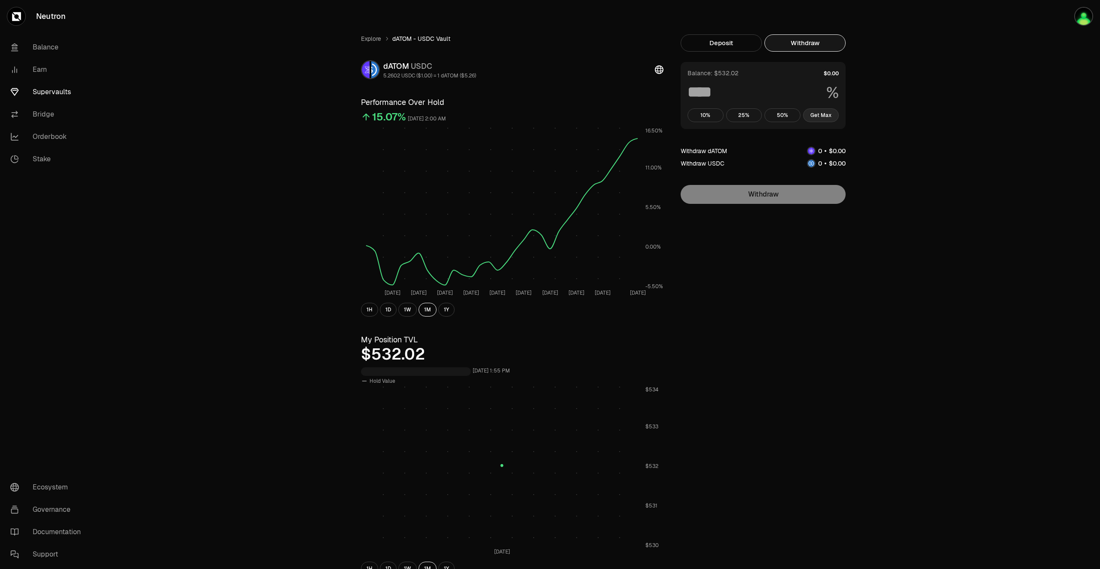
click at [823, 116] on button "Get Max" at bounding box center [821, 115] width 36 height 14
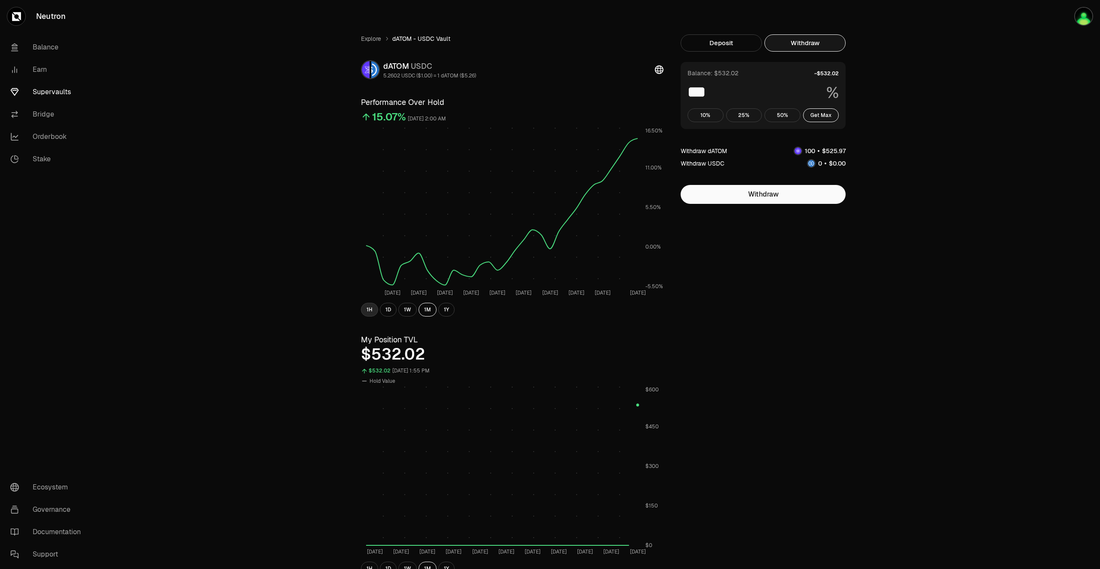
click at [367, 310] on button "1H" at bounding box center [369, 310] width 17 height 14
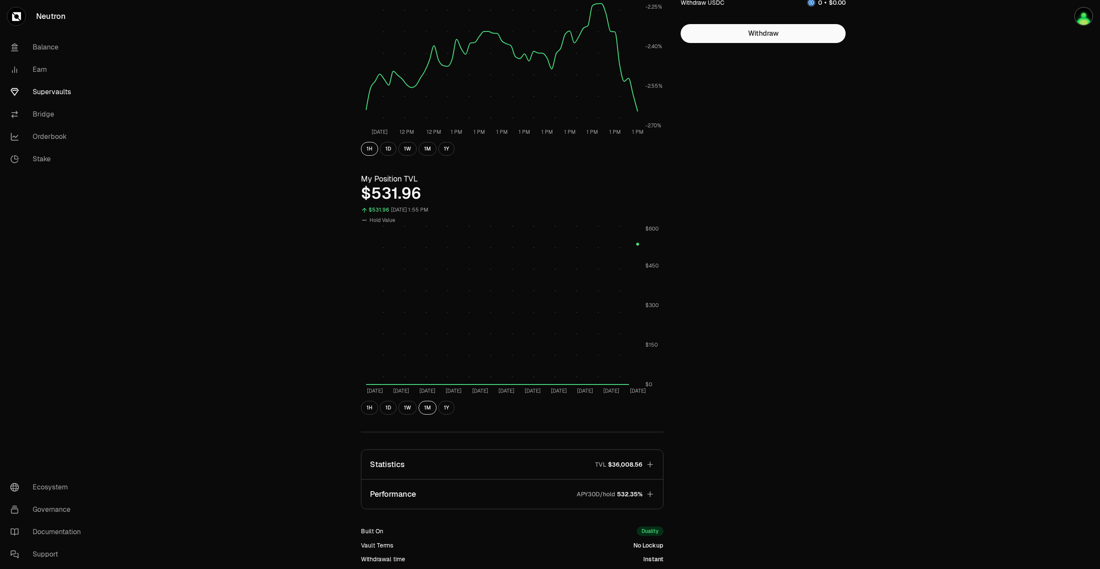
scroll to position [215, 0]
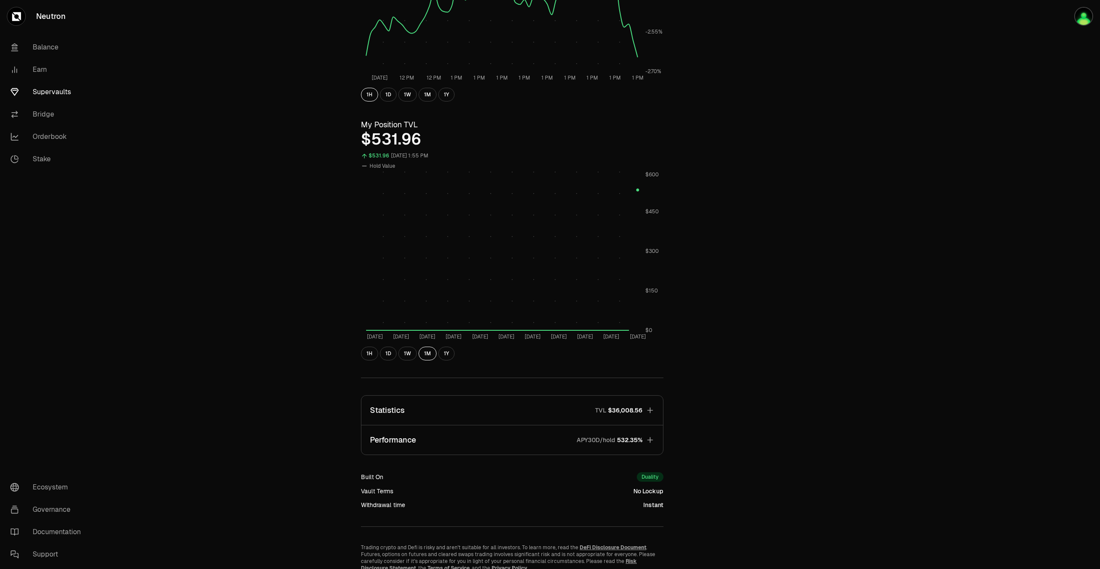
click at [572, 431] on button "Performance APY30D/hold 532.35%" at bounding box center [512, 439] width 302 height 29
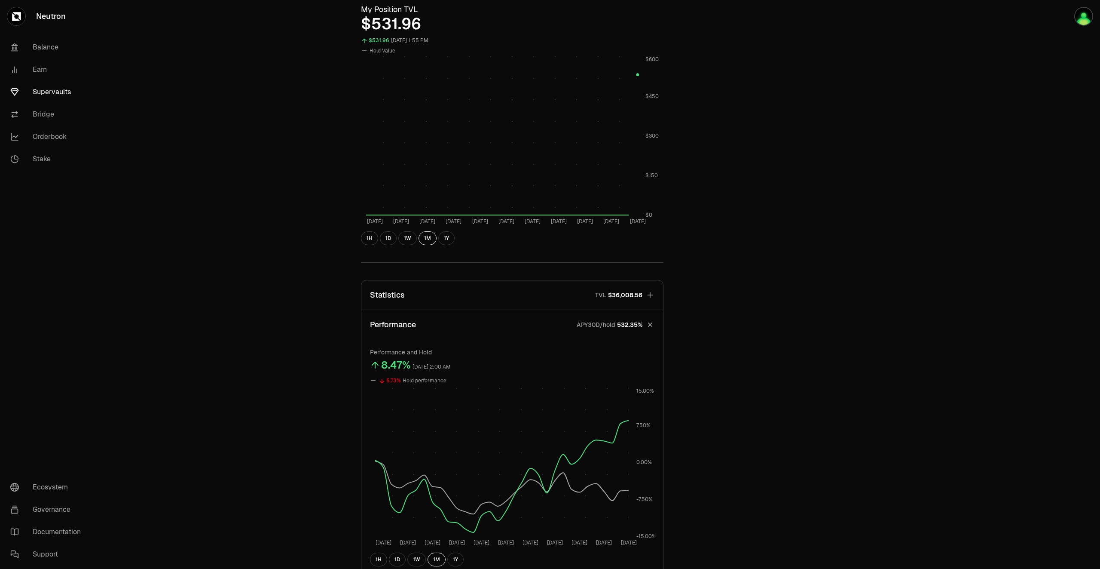
scroll to position [344, 0]
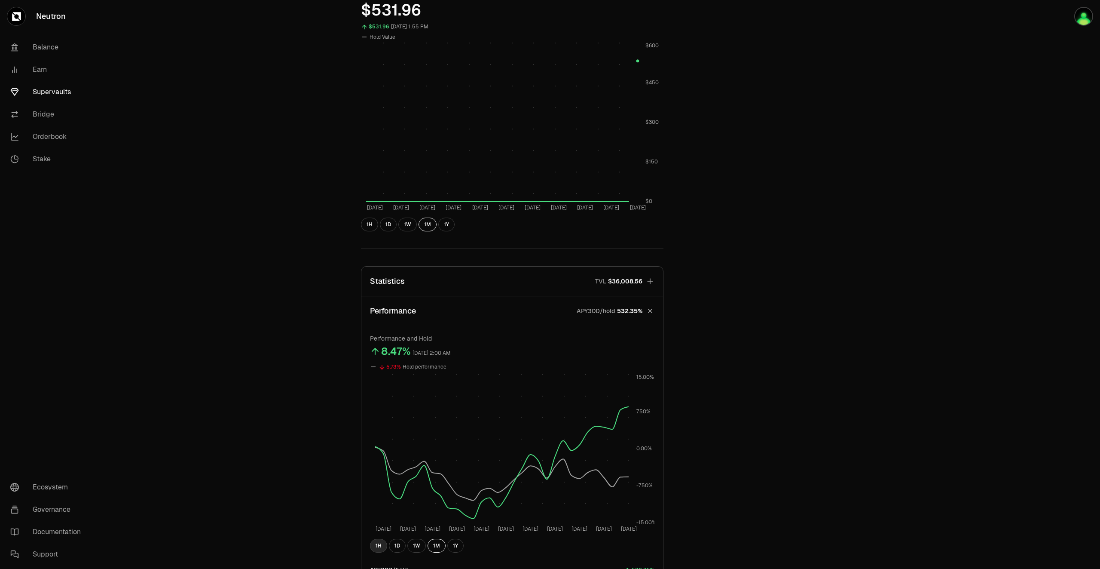
click at [380, 544] on button "1H" at bounding box center [378, 546] width 17 height 14
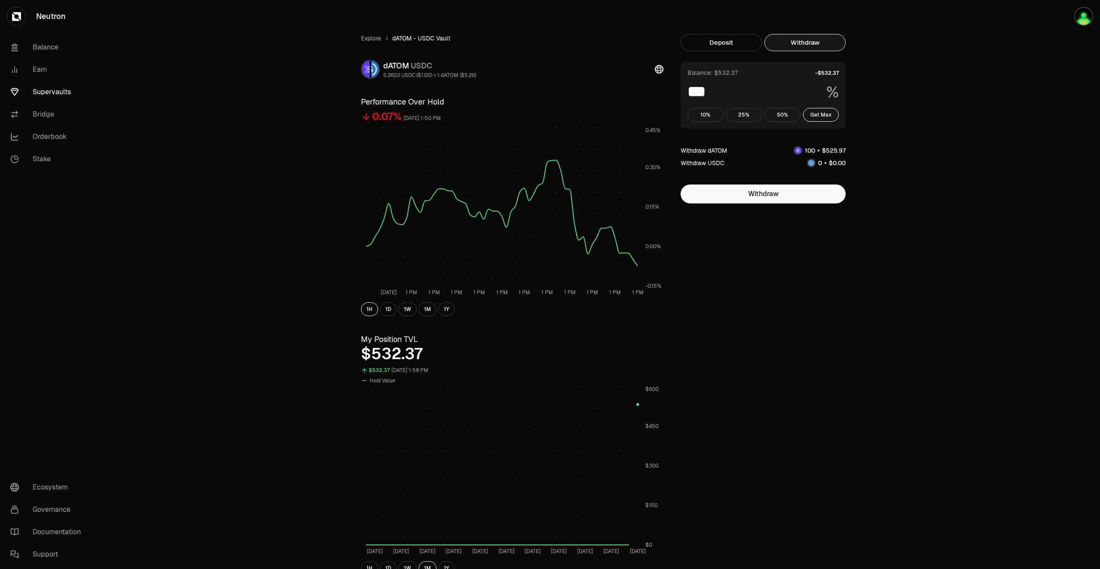
scroll to position [0, 0]
click at [388, 309] on button "1D" at bounding box center [388, 310] width 17 height 14
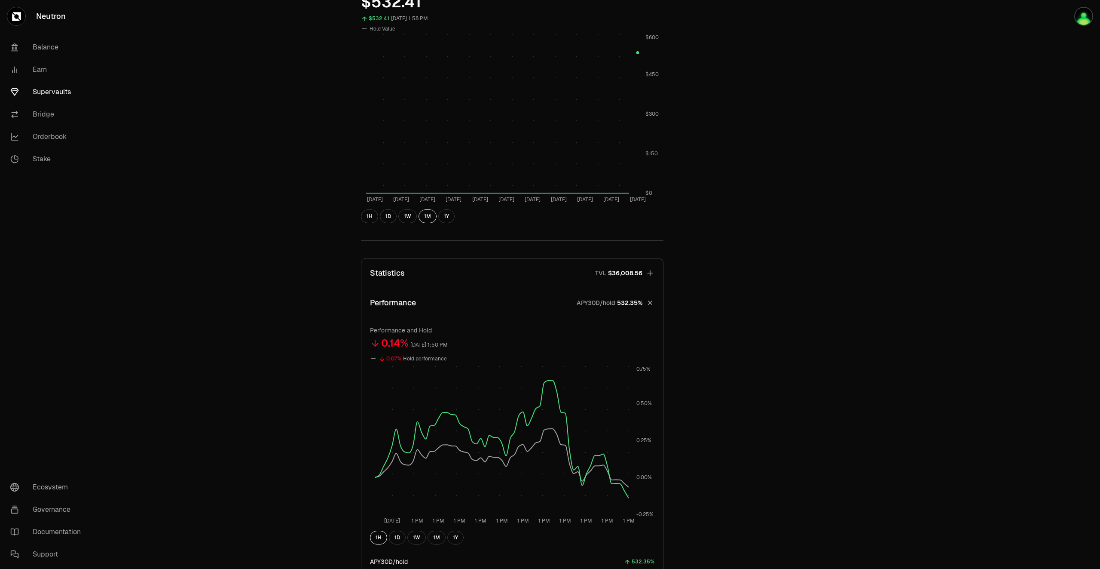
scroll to position [473, 0]
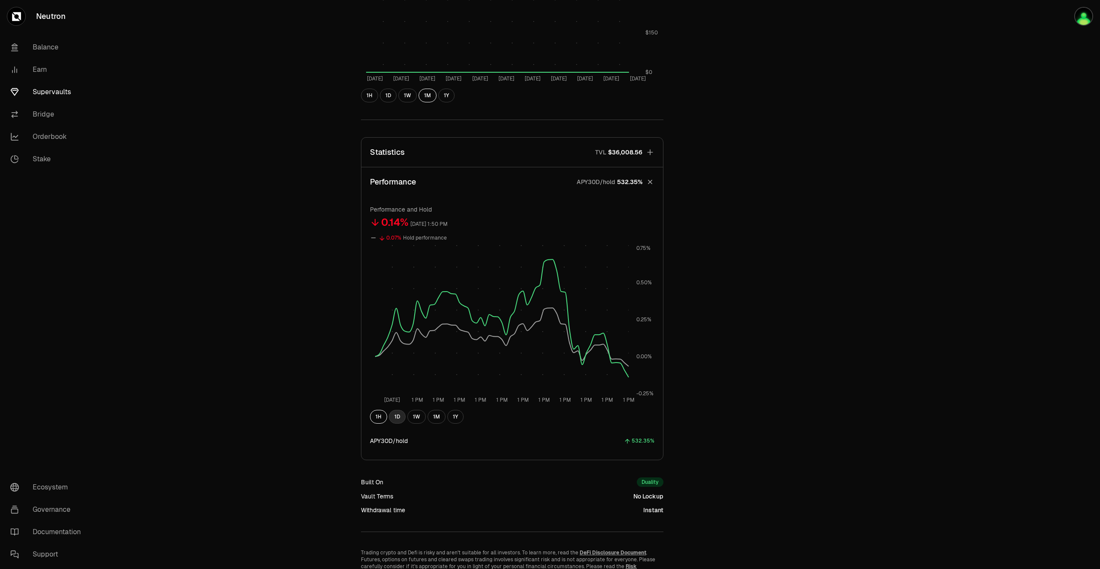
click at [393, 417] on button "1D" at bounding box center [397, 417] width 17 height 14
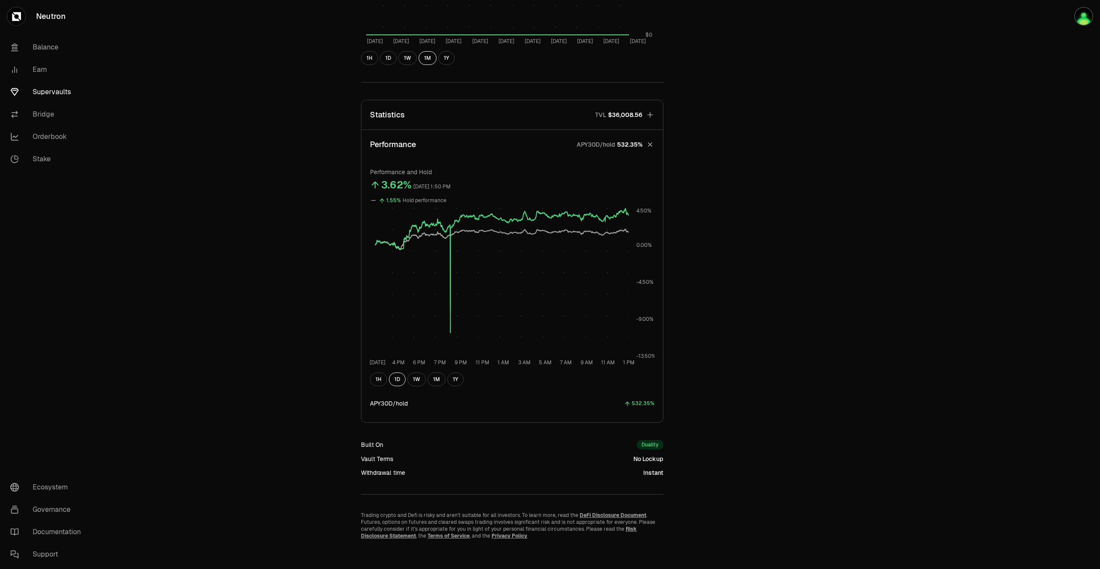
scroll to position [515, 0]
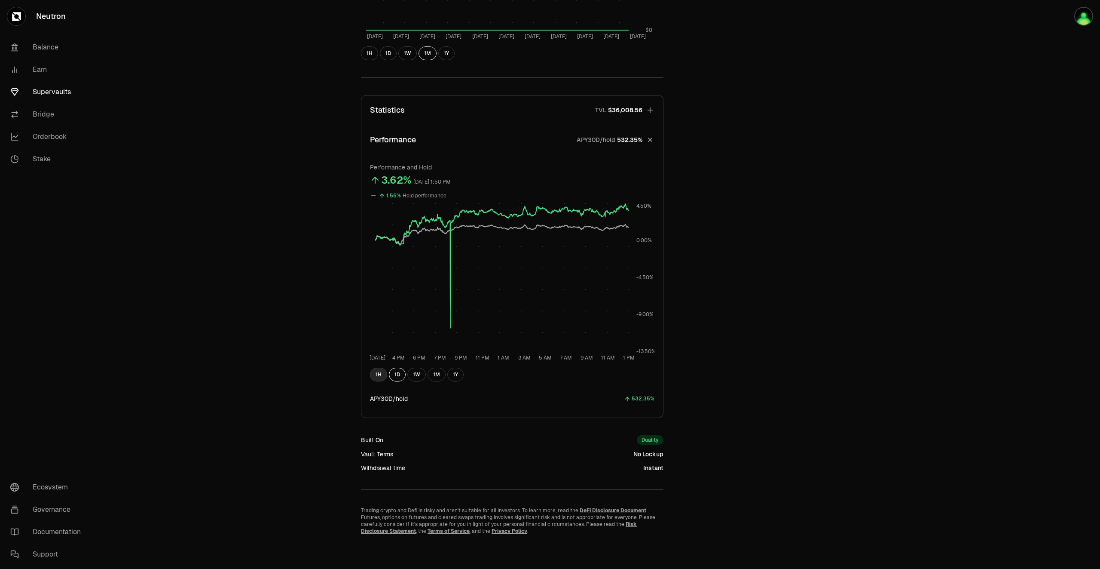
click at [383, 371] on button "1H" at bounding box center [378, 374] width 17 height 14
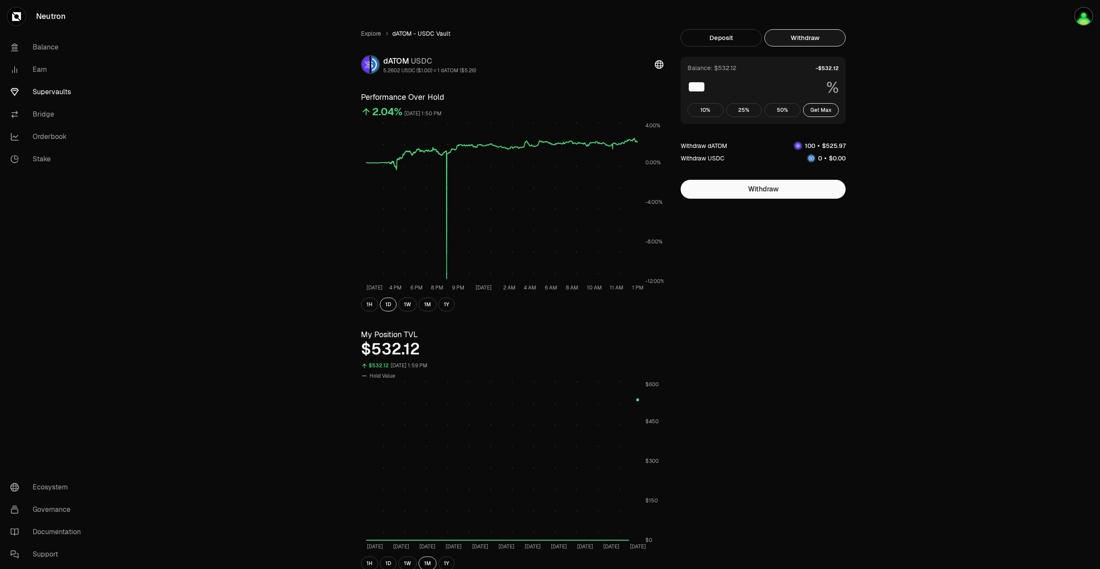
scroll to position [0, 0]
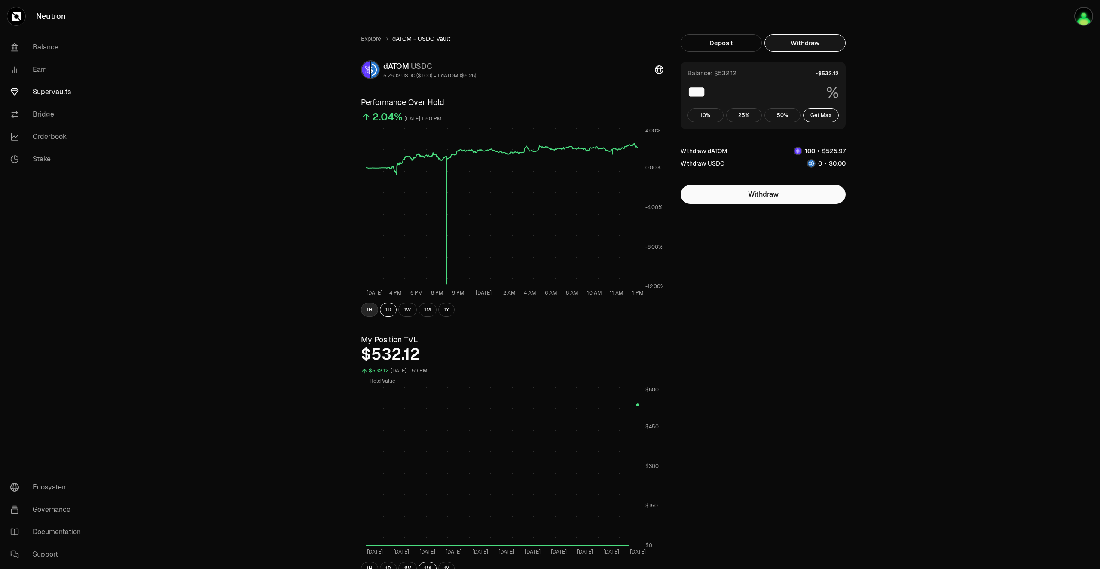
click at [366, 307] on button "1H" at bounding box center [369, 310] width 17 height 14
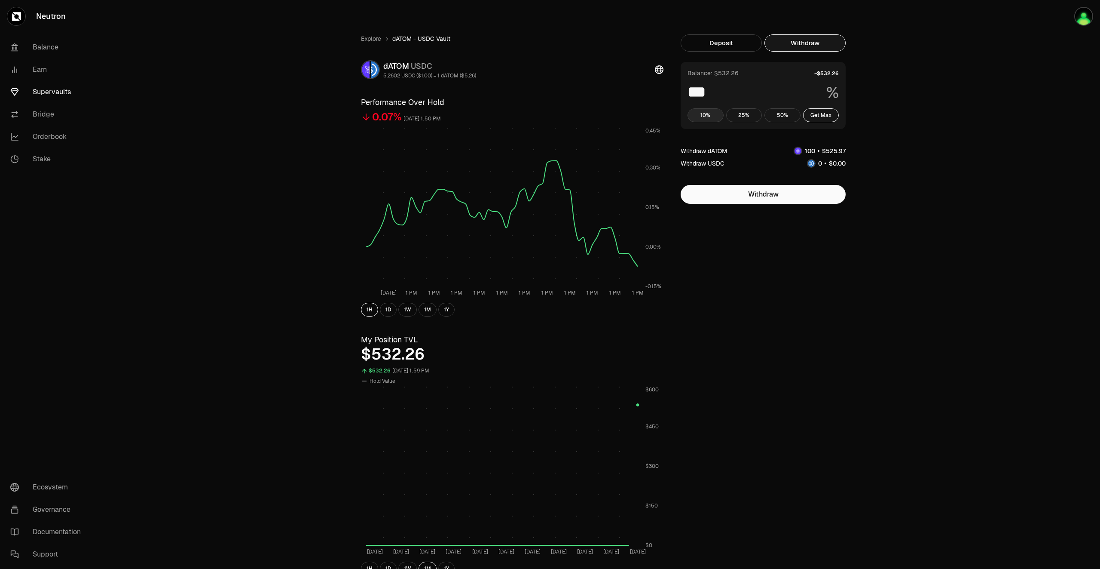
click at [706, 120] on button "10%" at bounding box center [706, 115] width 36 height 14
click at [820, 117] on button "Get Max" at bounding box center [821, 115] width 36 height 14
type input "***"
click at [52, 95] on link "Supervaults" at bounding box center [47, 92] width 89 height 22
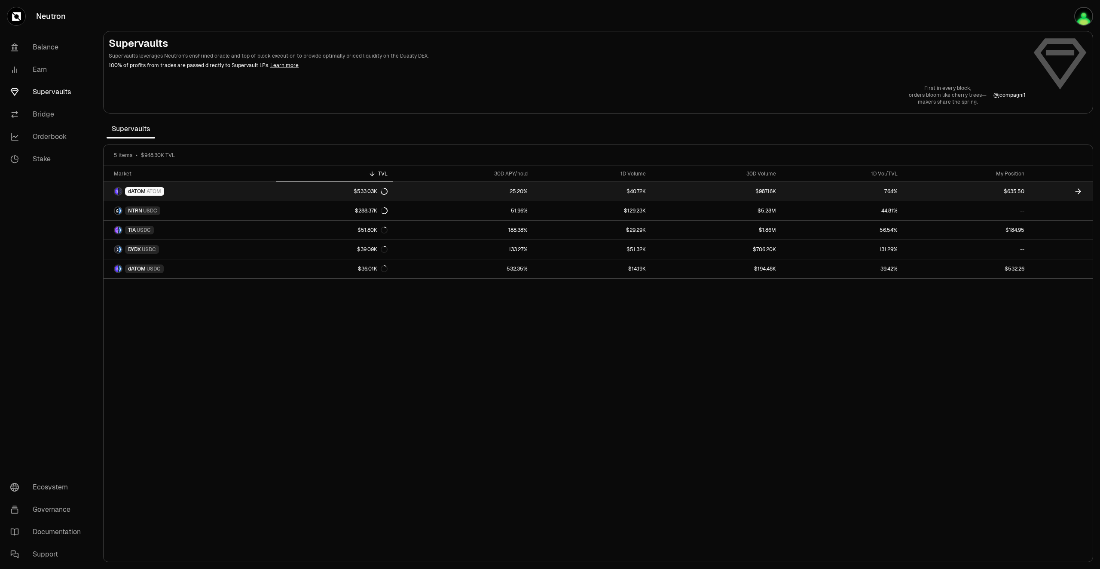
click at [992, 193] on link "$635.50" at bounding box center [966, 191] width 126 height 19
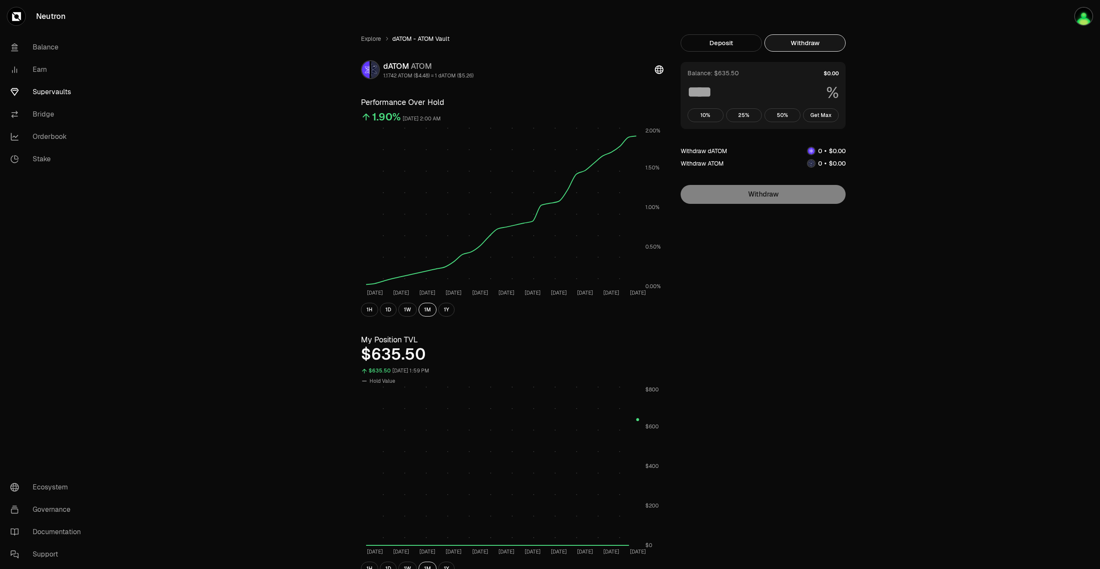
click at [806, 48] on button "Withdraw" at bounding box center [805, 42] width 81 height 17
click at [824, 115] on button "Get Max" at bounding box center [821, 115] width 36 height 14
type input "***"
click at [53, 86] on link "Supervaults" at bounding box center [47, 92] width 89 height 22
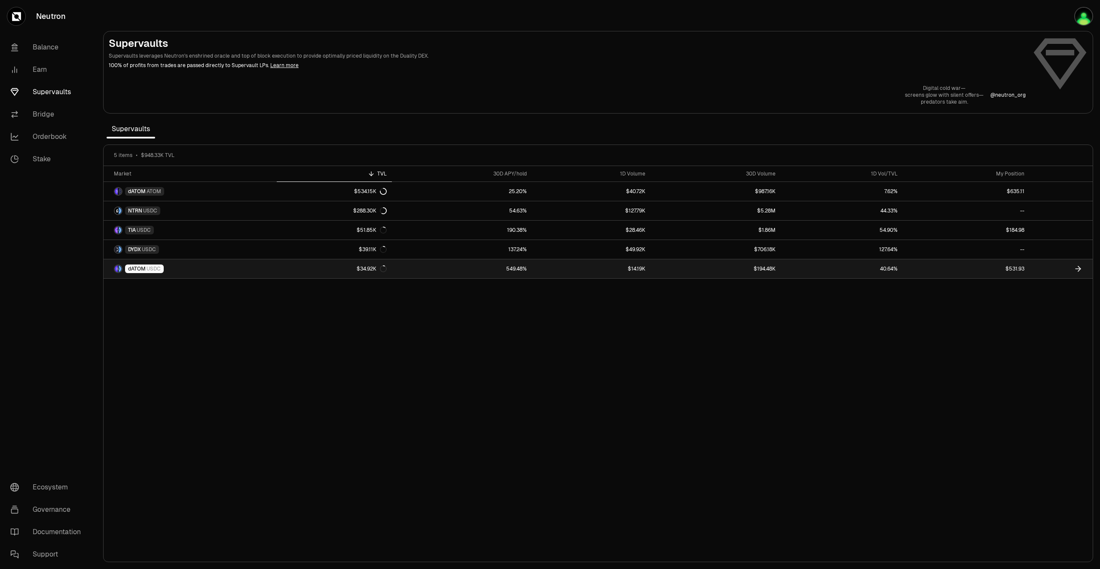
click at [449, 270] on link "549.48%" at bounding box center [462, 268] width 140 height 19
